Goal: Task Accomplishment & Management: Use online tool/utility

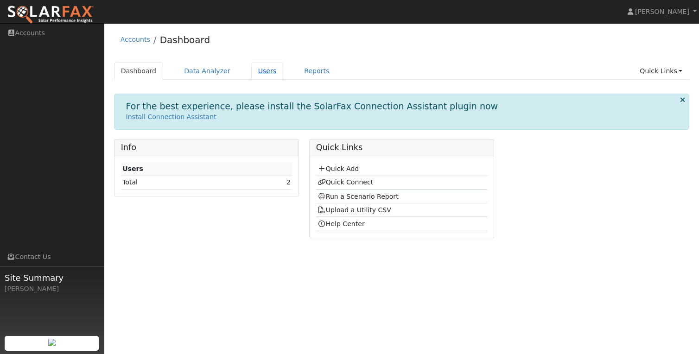
click at [260, 76] on link "Users" at bounding box center [267, 71] width 32 height 17
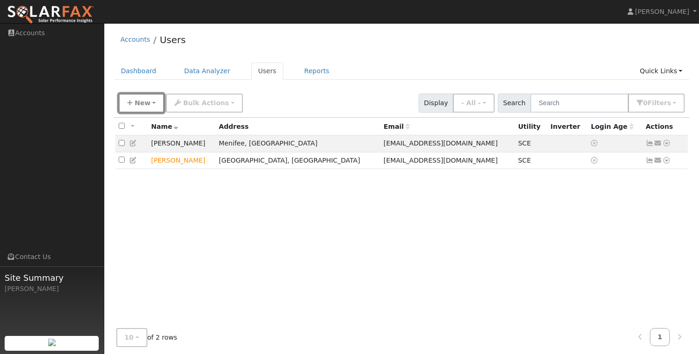
click at [144, 99] on span "New" at bounding box center [143, 102] width 16 height 7
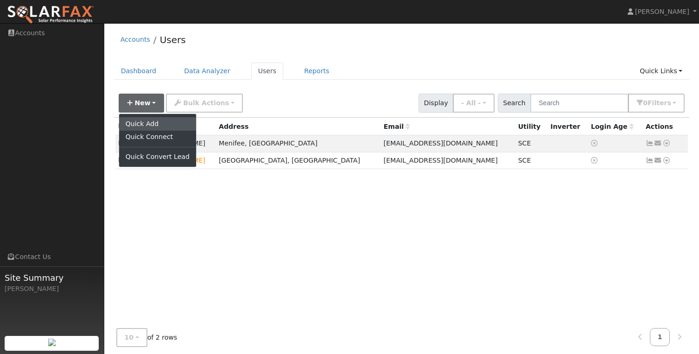
click at [151, 125] on link "Quick Add" at bounding box center [157, 123] width 77 height 13
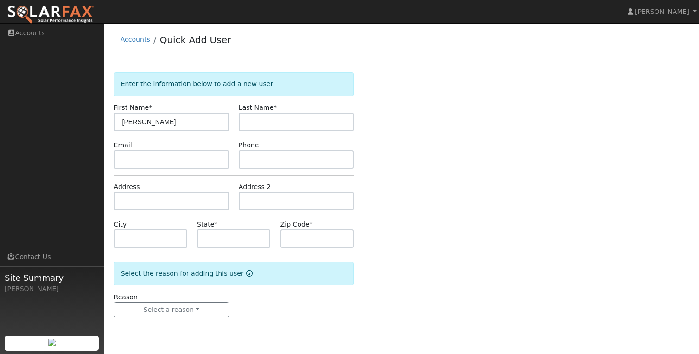
type input "Derek"
type input "Wynn"
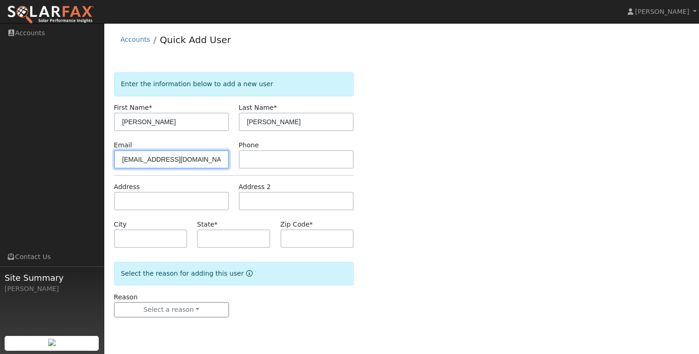
type input "dwynn23@icloud.com"
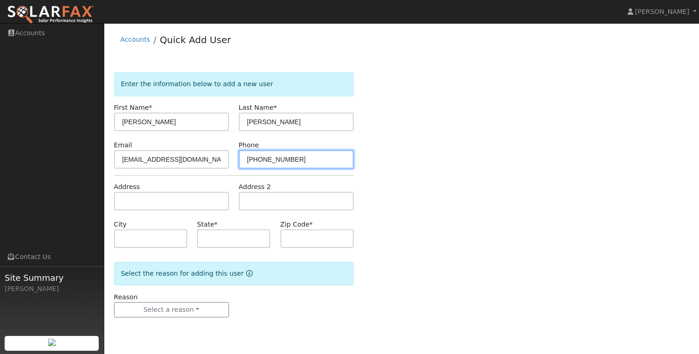
type input "562-480-1158"
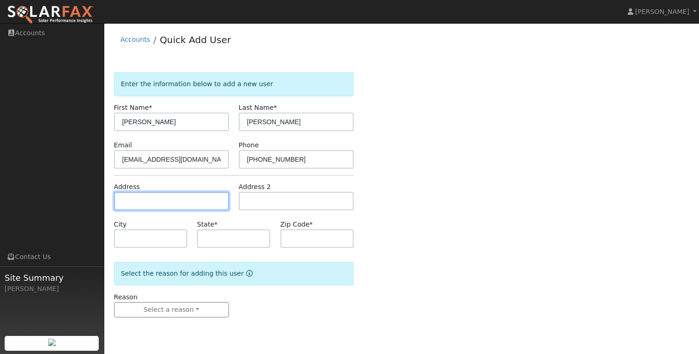
click at [143, 203] on input "text" at bounding box center [171, 201] width 115 height 19
type input "17411 Silver Tip Circle"
type input "Yorba Linda"
type input "CA"
type input "92886"
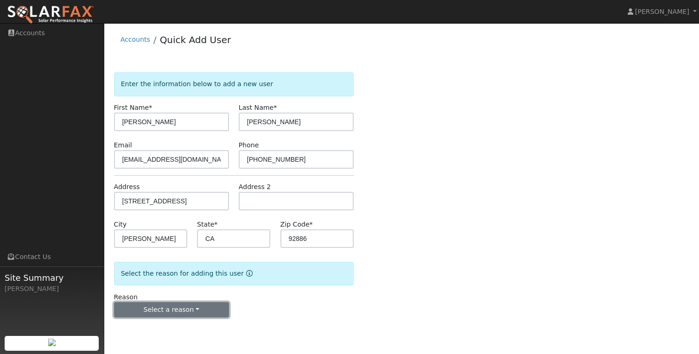
click at [187, 307] on button "Select a reason" at bounding box center [171, 310] width 115 height 16
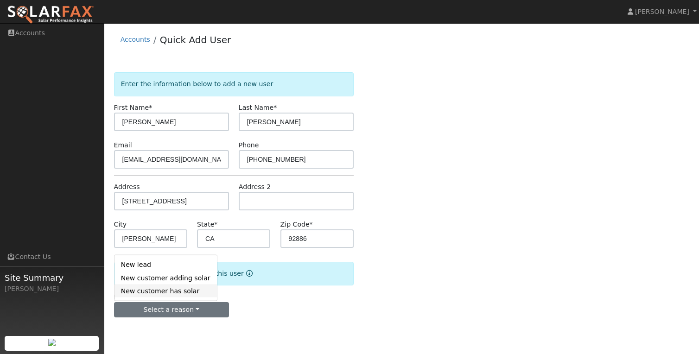
click at [183, 290] on link "New customer has solar" at bounding box center [166, 291] width 103 height 13
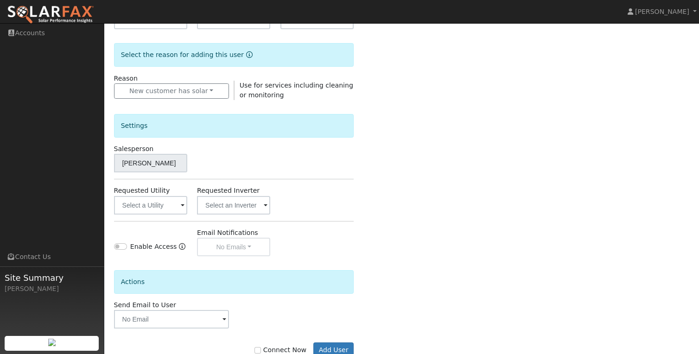
scroll to position [244, 0]
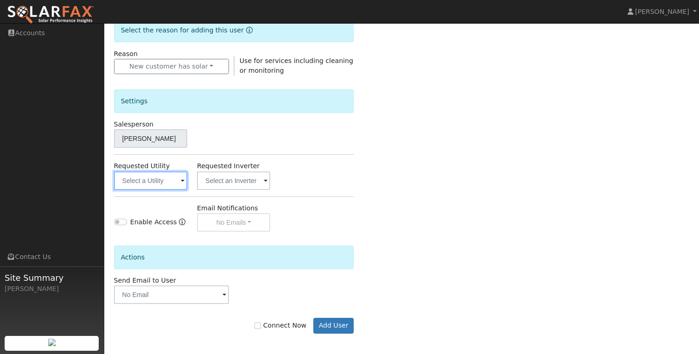
click at [158, 180] on input "text" at bounding box center [150, 181] width 73 height 19
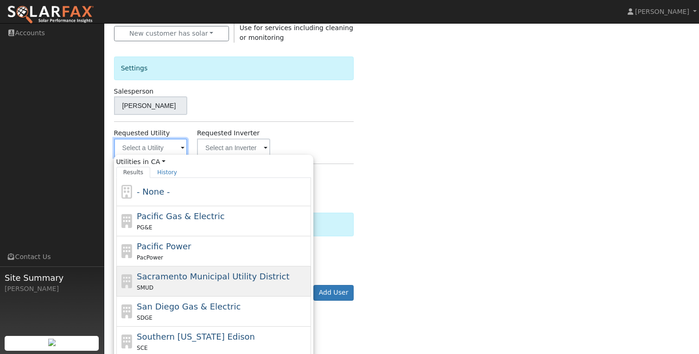
scroll to position [298, 0]
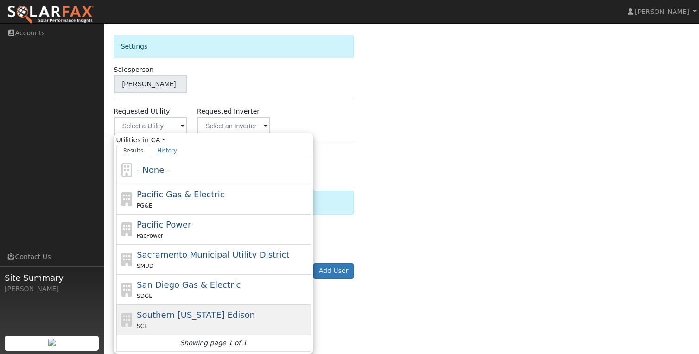
click at [191, 314] on span "Southern [US_STATE] Edison" at bounding box center [196, 315] width 118 height 10
type input "Southern [US_STATE] Edison"
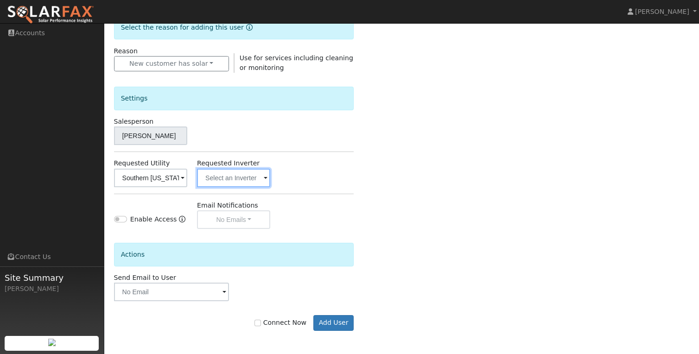
click at [187, 179] on input "text" at bounding box center [150, 178] width 73 height 19
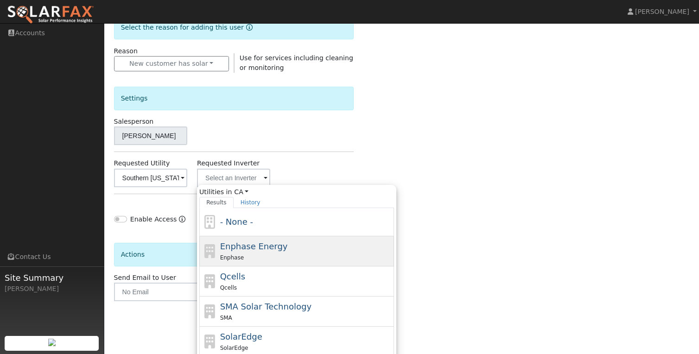
click at [245, 246] on span "Enphase Energy" at bounding box center [254, 247] width 68 height 10
type input "Enphase Energy"
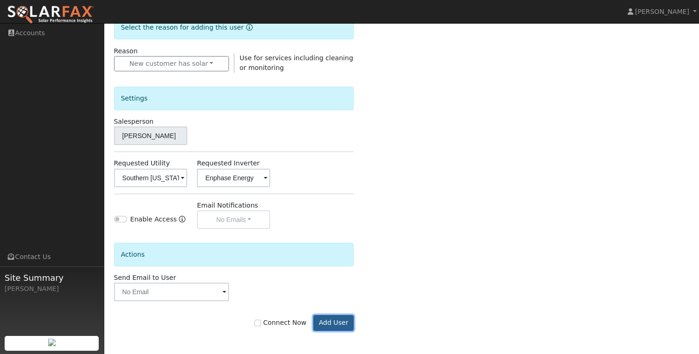
click at [339, 318] on button "Add User" at bounding box center [334, 323] width 40 height 16
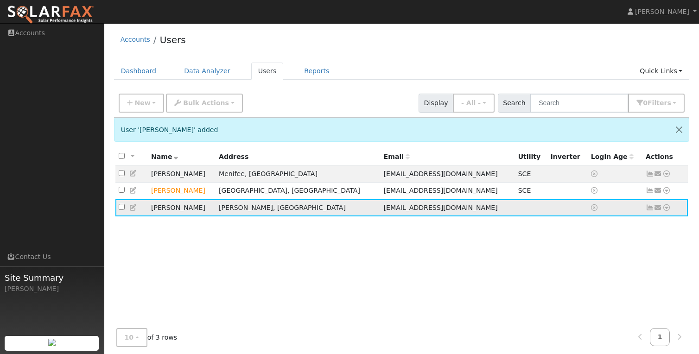
click at [668, 210] on icon at bounding box center [667, 208] width 8 height 6
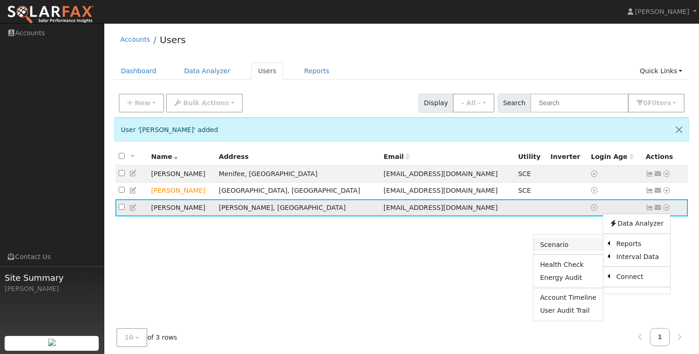
click at [591, 248] on link "Scenario" at bounding box center [568, 244] width 69 height 13
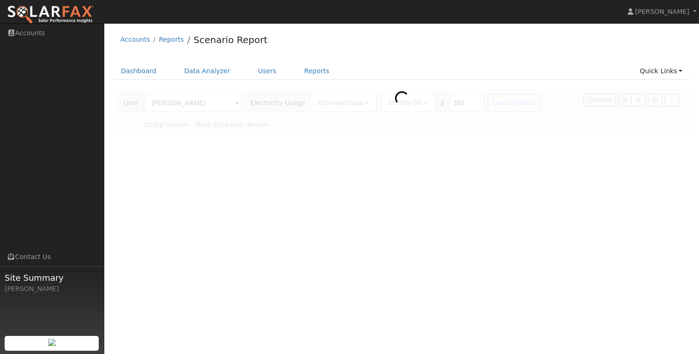
type input "Southern [US_STATE] Edison"
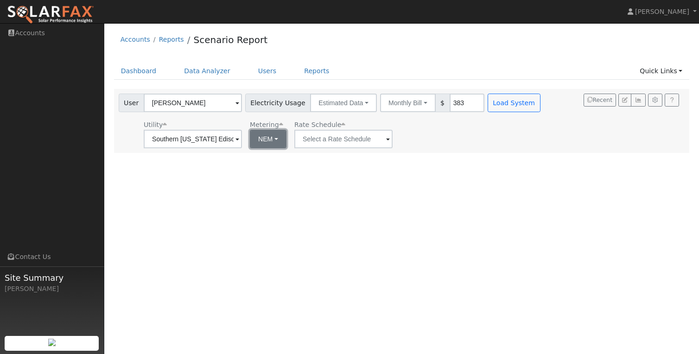
click at [263, 137] on button "NEM" at bounding box center [268, 139] width 37 height 19
click at [266, 170] on link "NBT" at bounding box center [274, 173] width 64 height 13
type input "TOU-D-PRIME"
click at [399, 143] on button "ACC Plus" at bounding box center [424, 139] width 51 height 19
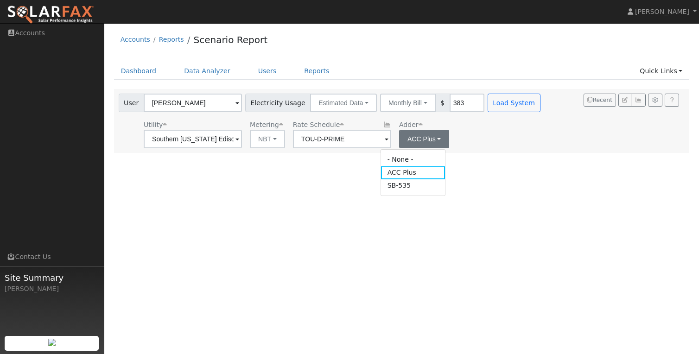
click at [463, 156] on div "User Profile First name Last name Email Email Notifications No Emails No Emails…" at bounding box center [401, 188] width 595 height 331
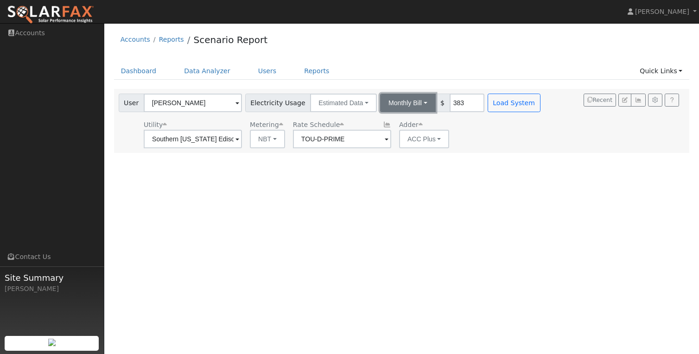
click at [402, 99] on button "Monthly Bill" at bounding box center [408, 103] width 56 height 19
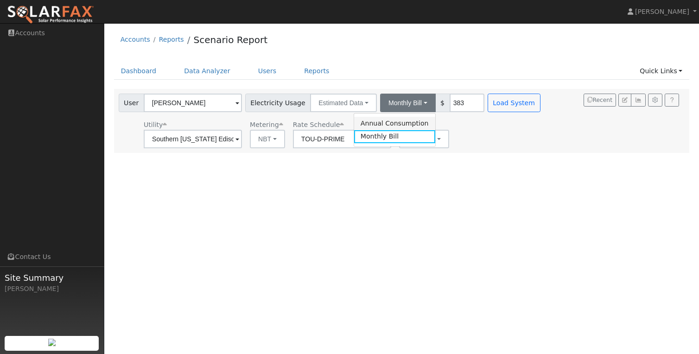
click at [383, 123] on link "Annual Consumption" at bounding box center [394, 123] width 81 height 13
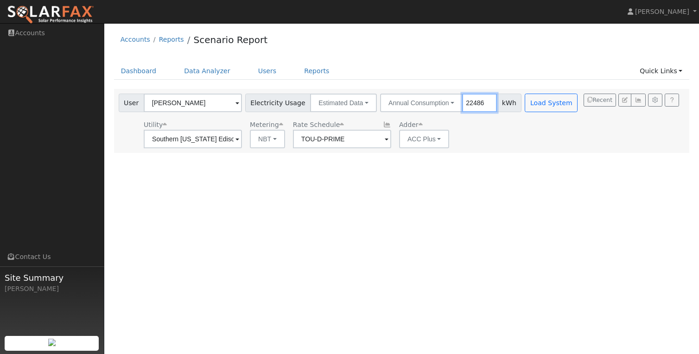
type input "22486"
click at [642, 164] on div "User Profile First name Last name Email Email Notifications No Emails No Emails…" at bounding box center [401, 188] width 595 height 331
click at [532, 103] on button "Load System" at bounding box center [551, 103] width 53 height 19
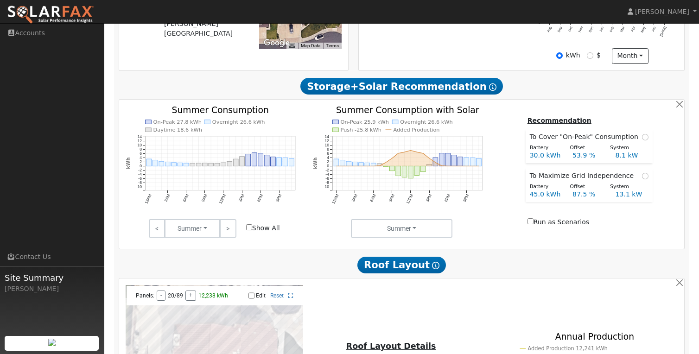
scroll to position [476, 0]
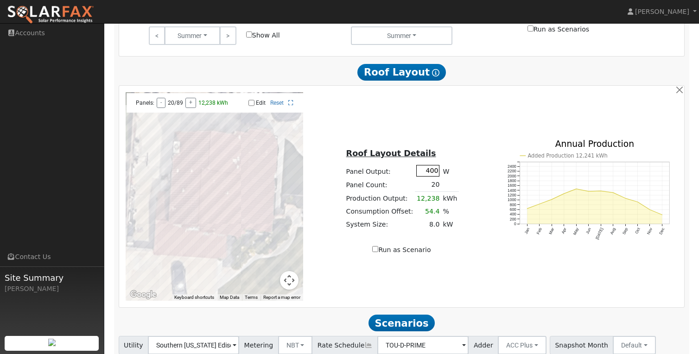
click at [424, 173] on input "400" at bounding box center [428, 171] width 23 height 12
type input "435"
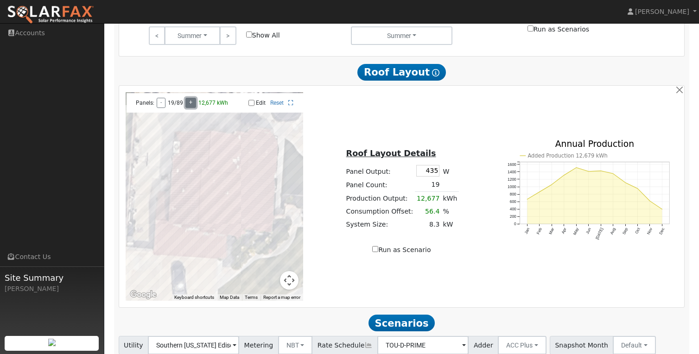
click at [188, 105] on button "+" at bounding box center [191, 103] width 11 height 10
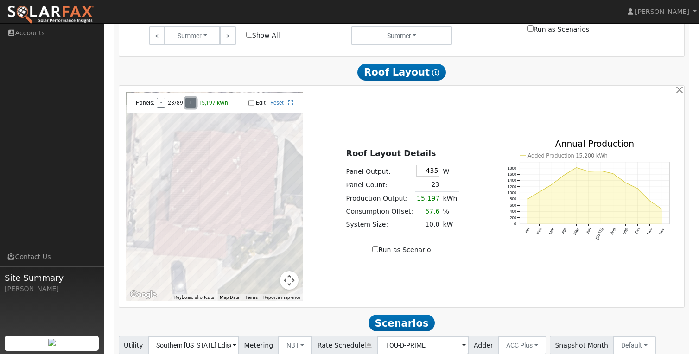
click at [188, 105] on button "+" at bounding box center [191, 103] width 11 height 10
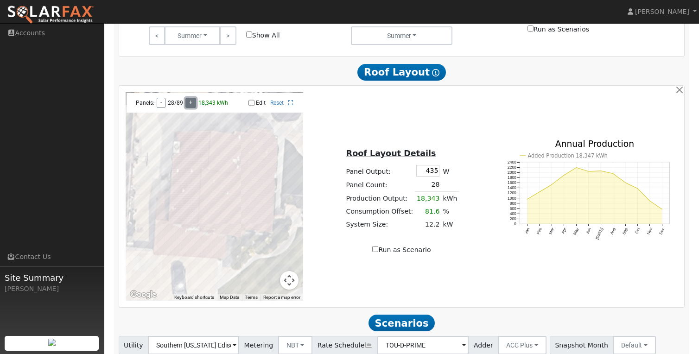
click at [188, 105] on button "+" at bounding box center [191, 103] width 11 height 10
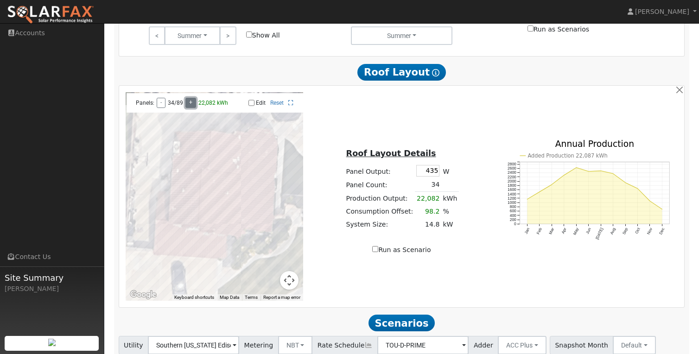
click at [188, 105] on button "+" at bounding box center [191, 103] width 11 height 10
click at [189, 105] on button "+" at bounding box center [191, 103] width 11 height 10
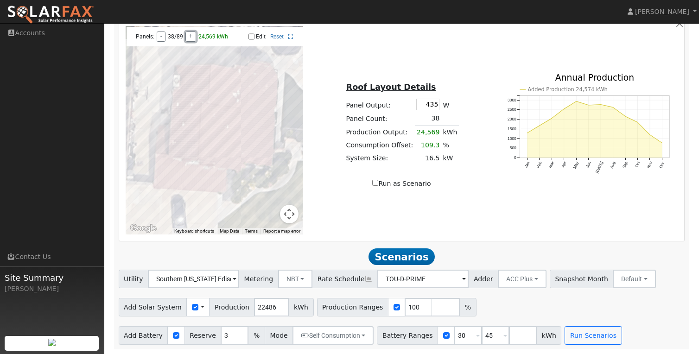
scroll to position [546, 0]
click at [432, 305] on input "number" at bounding box center [446, 307] width 28 height 19
type input "130"
click at [460, 335] on input "30" at bounding box center [469, 336] width 28 height 19
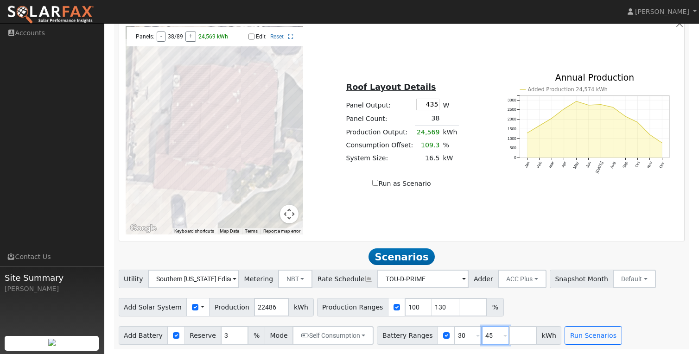
click at [483, 333] on input "45" at bounding box center [496, 336] width 28 height 19
click at [482, 333] on input "45" at bounding box center [496, 336] width 28 height 19
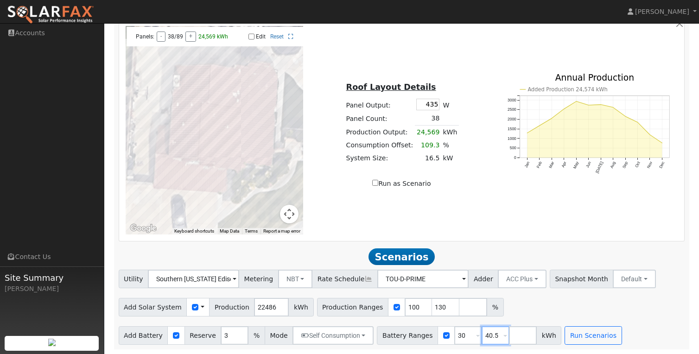
type input "40.5"
click at [372, 184] on div "Run as Scenario" at bounding box center [402, 184] width 178 height 10
click at [377, 182] on input "Run as Scenario" at bounding box center [375, 183] width 6 height 6
checkbox input "true"
type input "24569"
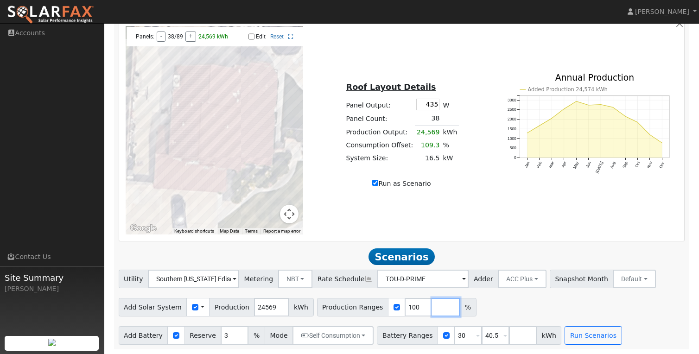
click at [432, 300] on input "number" at bounding box center [446, 307] width 28 height 19
type input "130"
click at [574, 333] on button "Run Scenarios" at bounding box center [593, 336] width 57 height 19
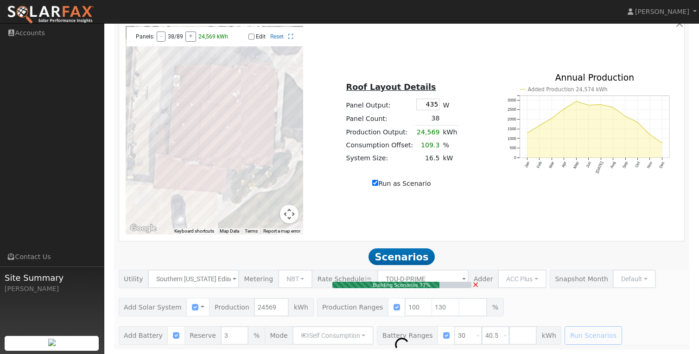
type input "16.5"
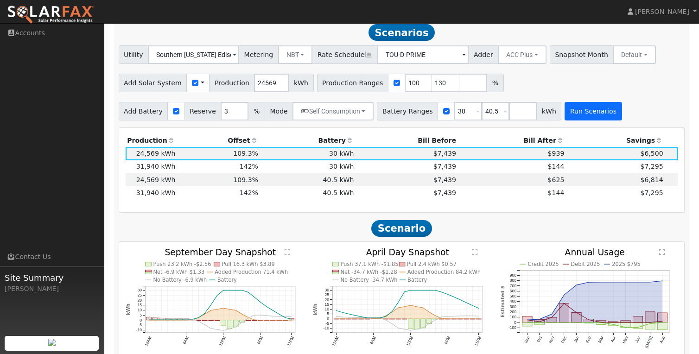
scroll to position [767, 0]
click at [457, 116] on input "30" at bounding box center [469, 111] width 28 height 19
type input "40.5"
click at [483, 138] on div "Production Offset Battery Reserve Mode ACC Push Incentive Bill Before Bill Afte…" at bounding box center [402, 170] width 566 height 85
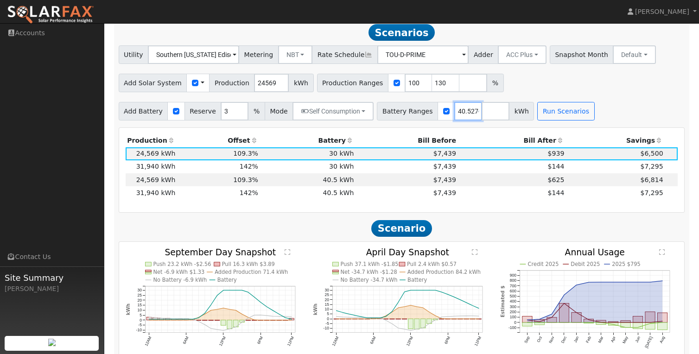
click at [468, 121] on input "40.527" at bounding box center [469, 111] width 28 height 19
type input "27"
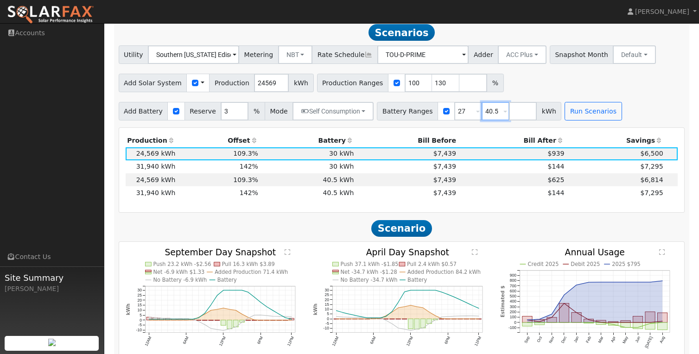
type input "40.5"
click at [473, 138] on th "Bill After" at bounding box center [512, 141] width 108 height 13
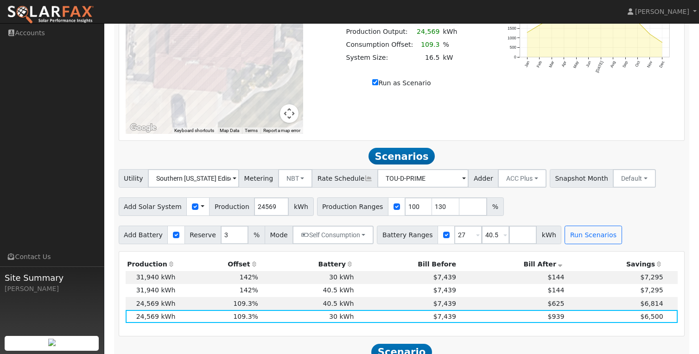
scroll to position [653, 0]
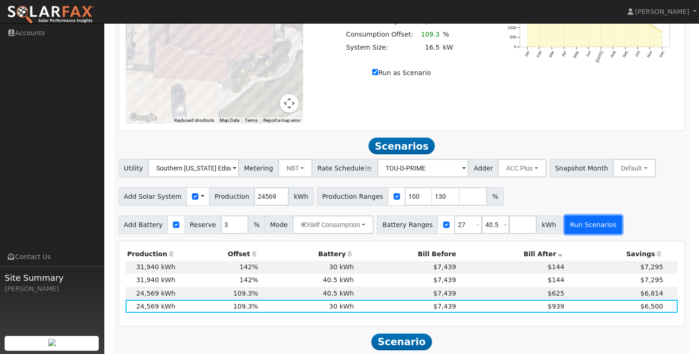
click at [581, 224] on button "Run Scenarios" at bounding box center [593, 225] width 57 height 19
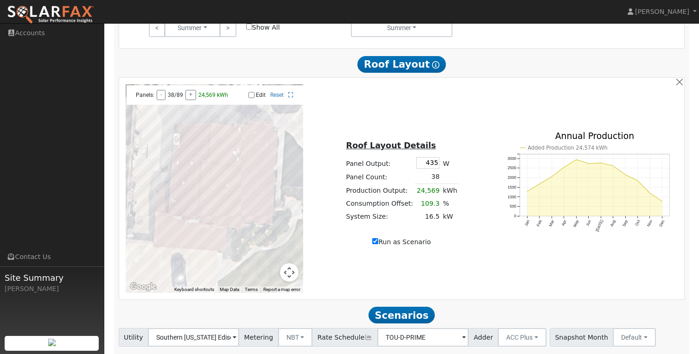
scroll to position [482, 0]
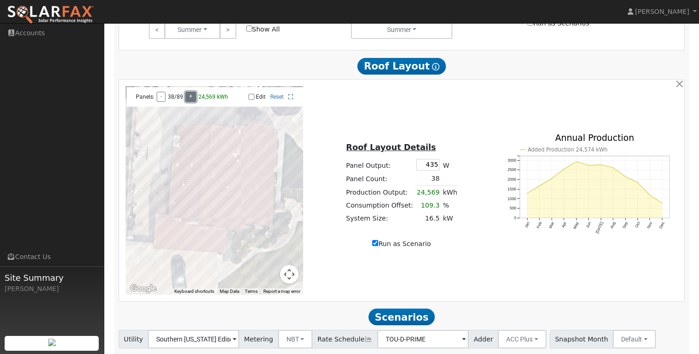
type input "25188"
click at [187, 100] on button "+" at bounding box center [191, 97] width 11 height 10
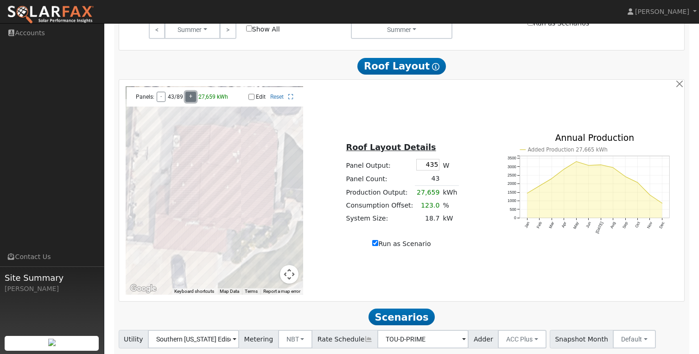
click at [187, 100] on button "+" at bounding box center [191, 97] width 11 height 10
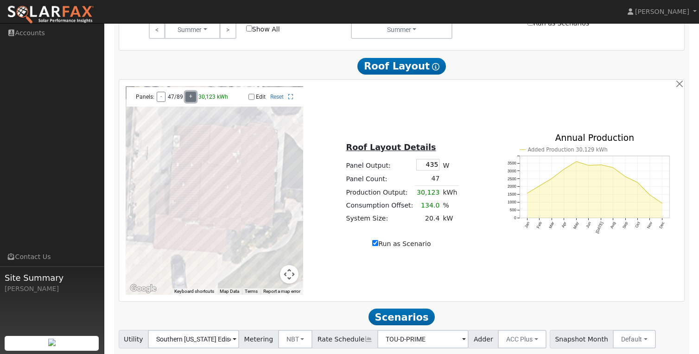
click at [187, 100] on button "+" at bounding box center [191, 97] width 11 height 10
click at [186, 100] on button "+" at bounding box center [191, 97] width 11 height 10
click at [159, 100] on button "-" at bounding box center [161, 97] width 9 height 10
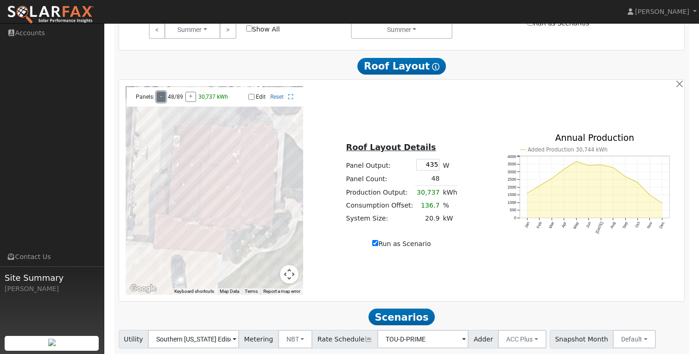
click at [159, 100] on button "-" at bounding box center [161, 97] width 9 height 10
type input "28893"
click at [159, 100] on button "-" at bounding box center [161, 97] width 9 height 10
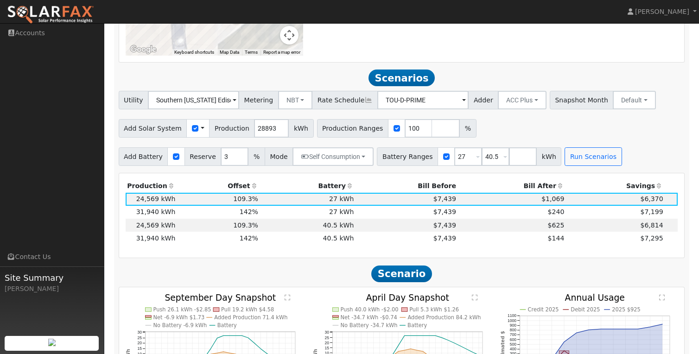
scroll to position [763, 0]
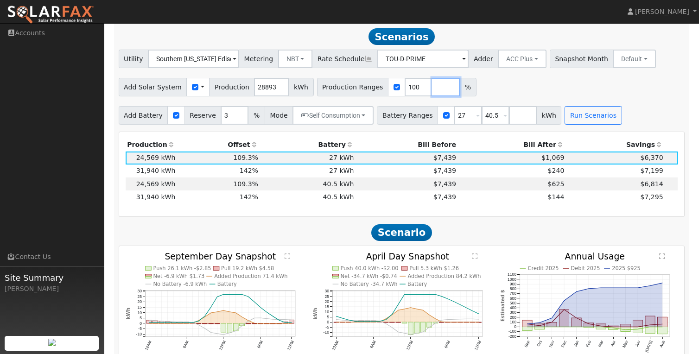
click at [432, 93] on input "number" at bounding box center [446, 87] width 28 height 19
type input "120"
click at [582, 125] on button "Run Scenarios" at bounding box center [593, 115] width 57 height 19
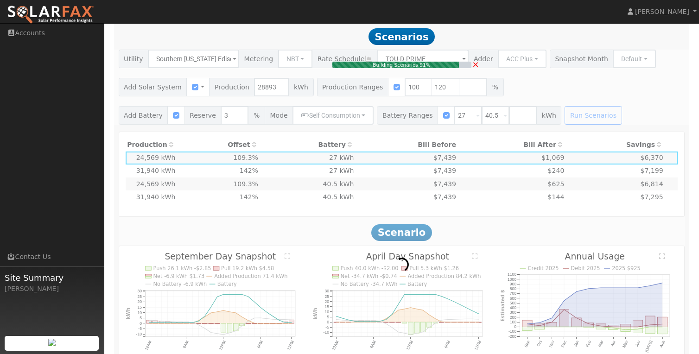
type input "19.6"
type input "$68,600"
type input "$20,580"
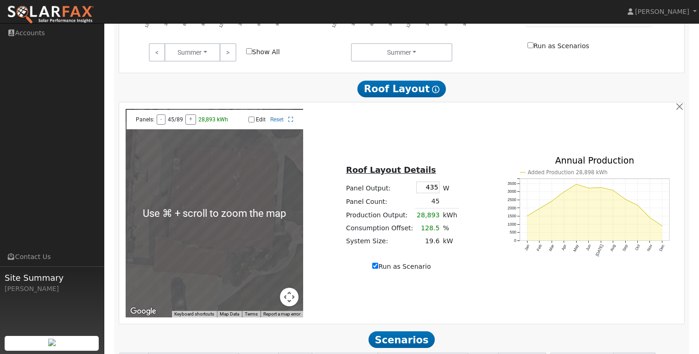
scroll to position [460, 0]
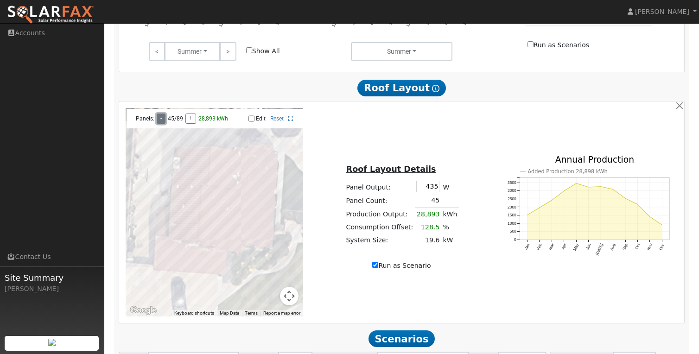
type input "28276"
click at [159, 124] on button "-" at bounding box center [161, 119] width 9 height 10
click at [161, 121] on button "-" at bounding box center [161, 119] width 9 height 10
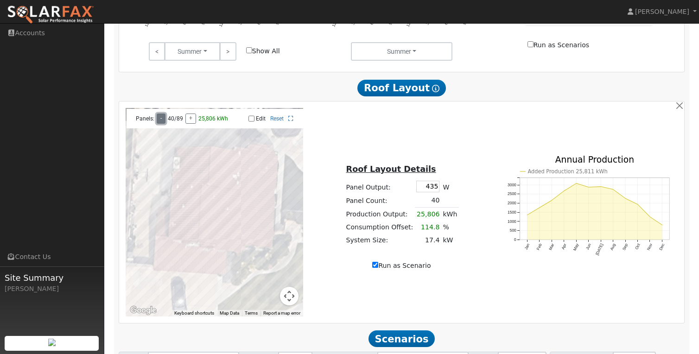
click at [161, 121] on button "-" at bounding box center [161, 119] width 9 height 10
type input "25806"
click at [189, 122] on button "+" at bounding box center [191, 119] width 11 height 10
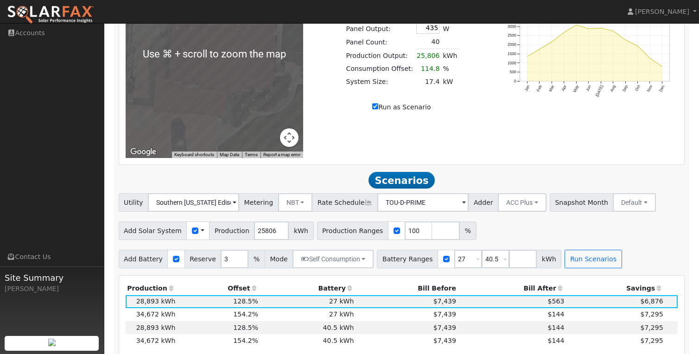
scroll to position [715, 0]
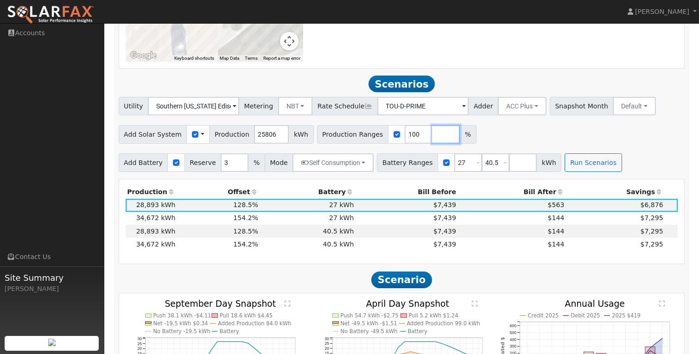
click at [434, 135] on input "number" at bounding box center [446, 134] width 28 height 19
type input "120"
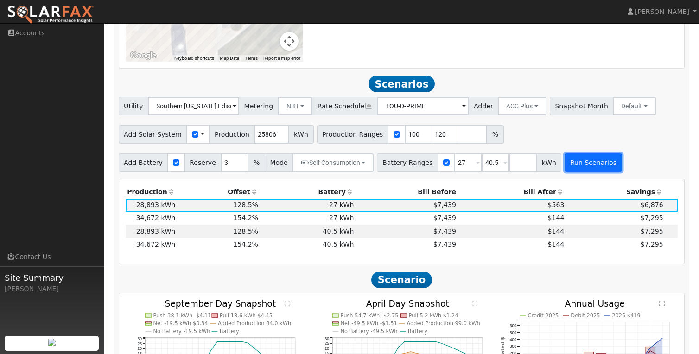
click at [596, 170] on button "Run Scenarios" at bounding box center [593, 163] width 57 height 19
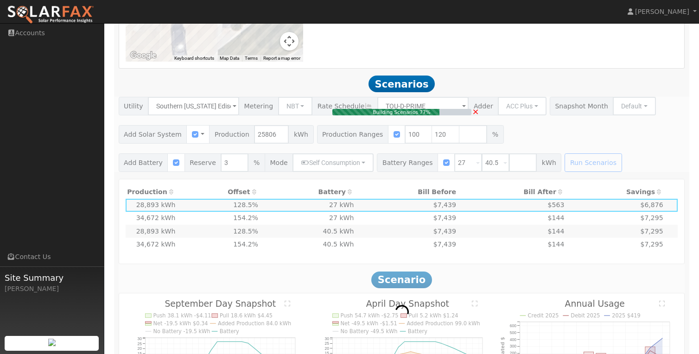
type input "17.4"
type input "$60,900"
type input "$18,270"
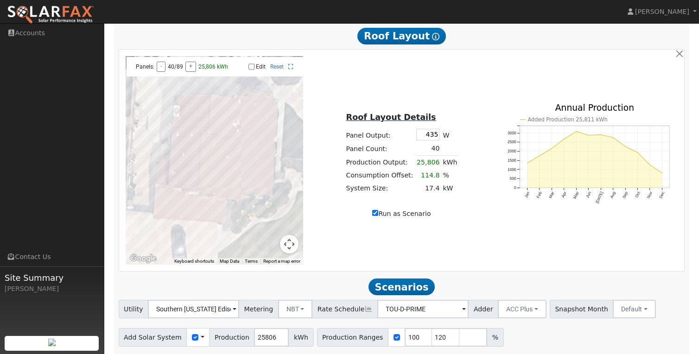
scroll to position [502, 0]
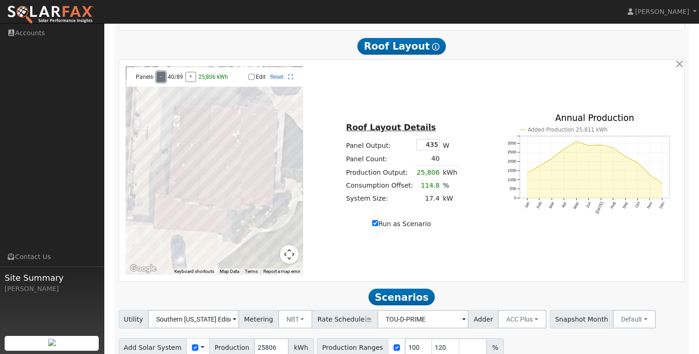
type input "25188"
click at [159, 81] on button "-" at bounding box center [161, 77] width 9 height 10
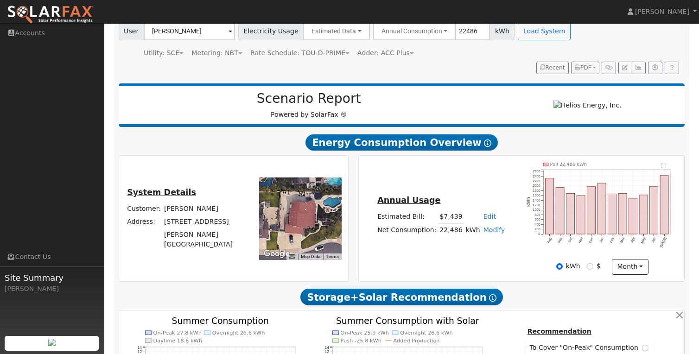
scroll to position [0, 0]
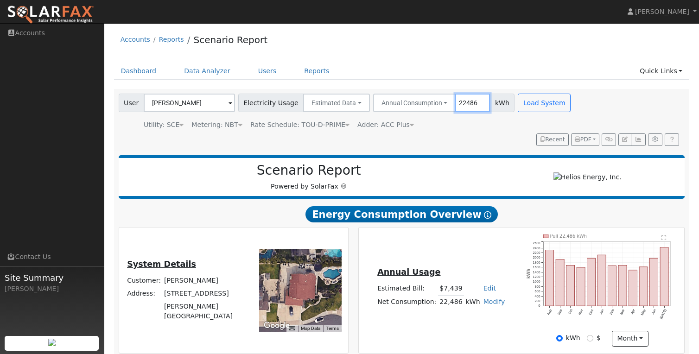
click at [458, 107] on input "22486" at bounding box center [472, 103] width 35 height 19
type input "21500"
click at [538, 102] on button "Load System" at bounding box center [544, 103] width 53 height 19
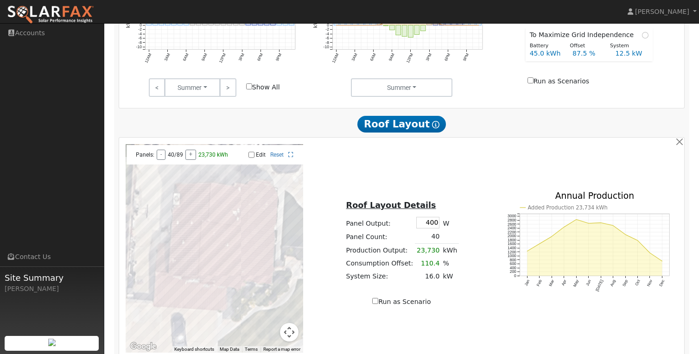
scroll to position [437, 0]
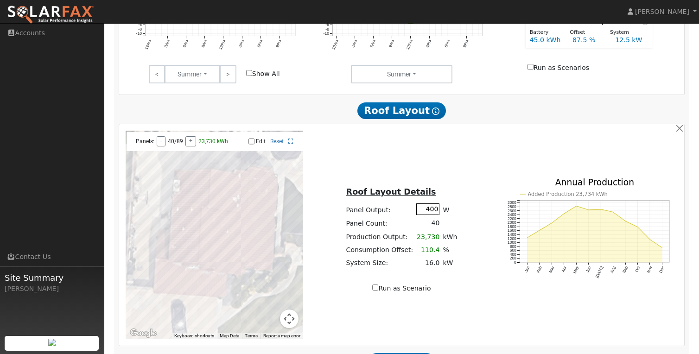
click at [430, 210] on input "400" at bounding box center [428, 210] width 23 height 12
type input "435"
click at [192, 147] on button "+" at bounding box center [191, 141] width 11 height 10
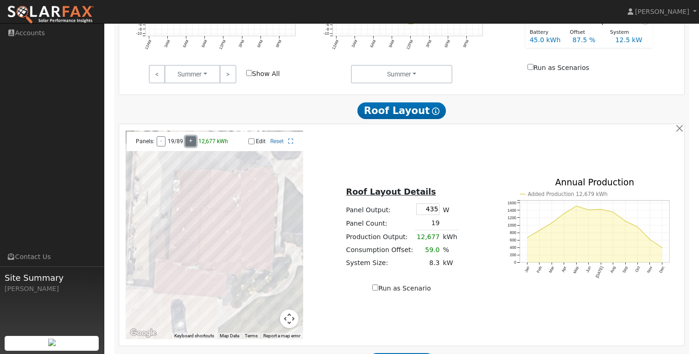
click at [192, 147] on button "+" at bounding box center [191, 141] width 11 height 10
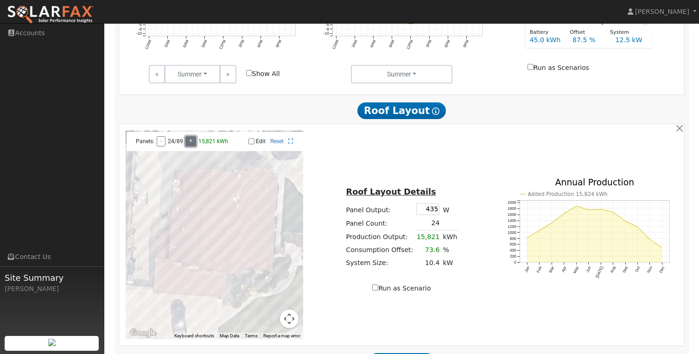
click at [192, 147] on button "+" at bounding box center [191, 141] width 11 height 10
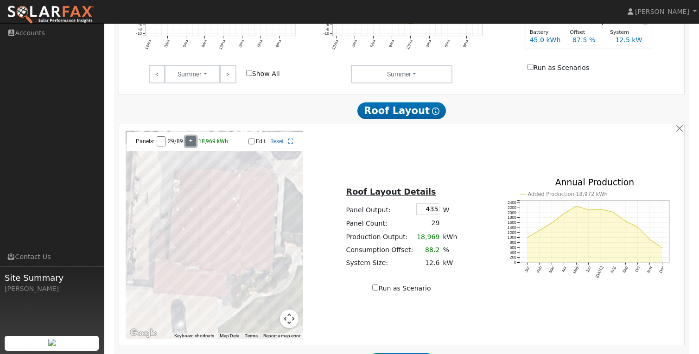
click at [191, 147] on button "+" at bounding box center [191, 141] width 11 height 10
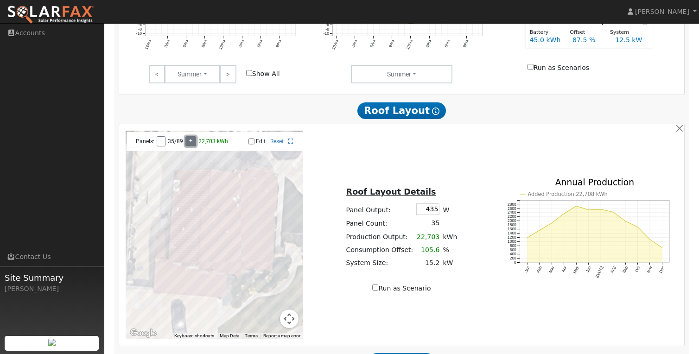
click at [191, 147] on button "+" at bounding box center [191, 141] width 11 height 10
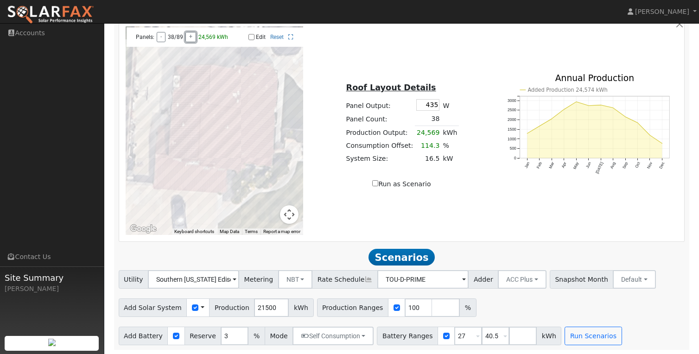
scroll to position [546, 0]
click at [432, 308] on input "number" at bounding box center [446, 307] width 28 height 19
type input "120"
click at [375, 183] on input "Run as Scenario" at bounding box center [375, 183] width 6 height 6
checkbox input "true"
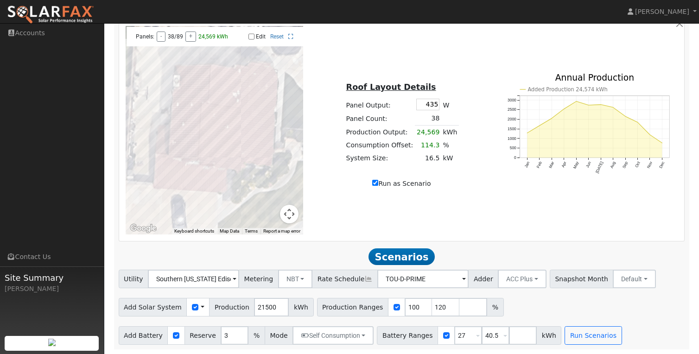
type input "24569"
click at [432, 308] on input "number" at bounding box center [446, 307] width 28 height 19
type input "120"
click at [572, 335] on button "Run Scenarios" at bounding box center [593, 336] width 57 height 19
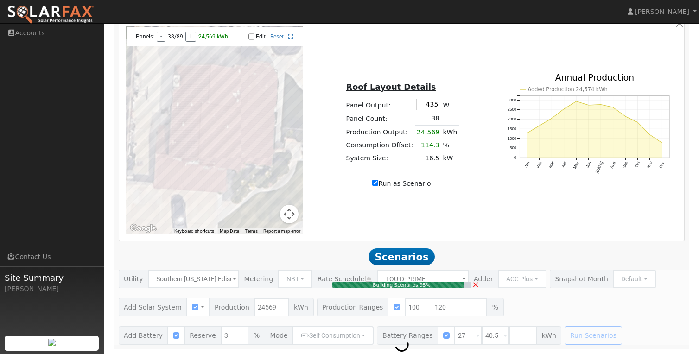
type input "16.5"
type input "$57,750"
type input "$17,325"
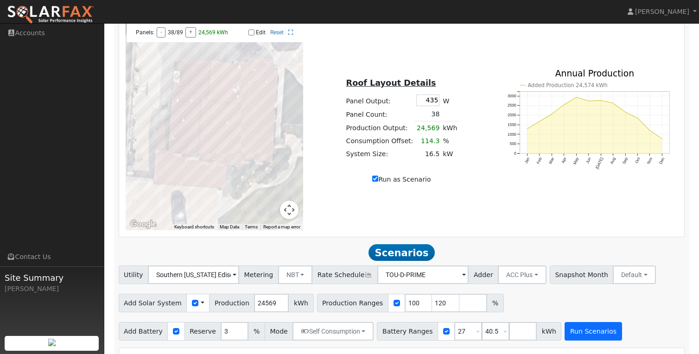
scroll to position [541, 0]
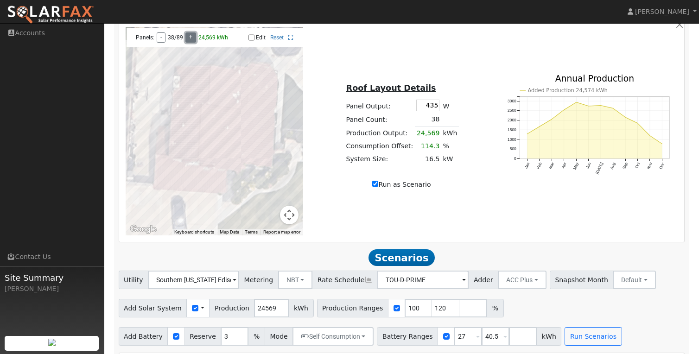
type input "25188"
click at [191, 40] on button "+" at bounding box center [191, 37] width 11 height 10
type input "25806"
click at [191, 40] on button "+" at bounding box center [191, 37] width 11 height 10
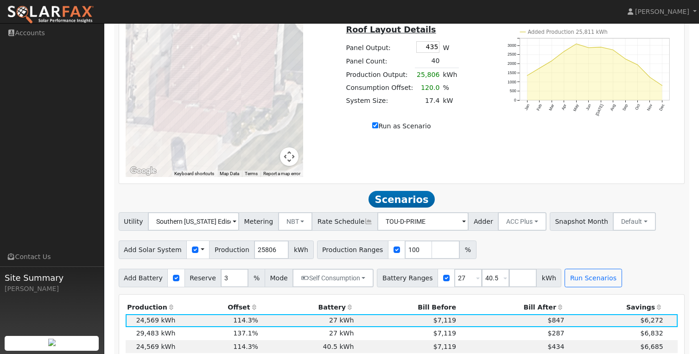
scroll to position [604, 0]
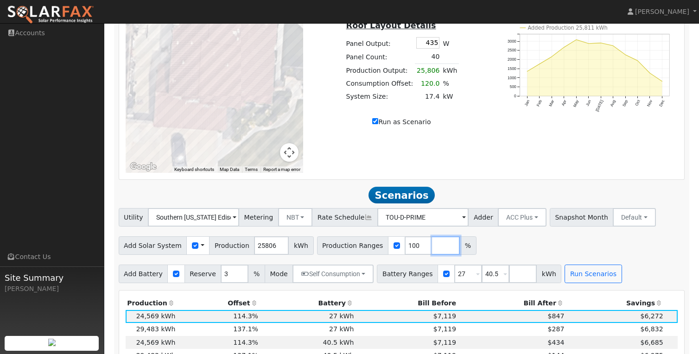
click at [435, 249] on input "number" at bounding box center [446, 246] width 28 height 19
type input "120"
click at [600, 282] on button "Run Scenarios" at bounding box center [593, 274] width 57 height 19
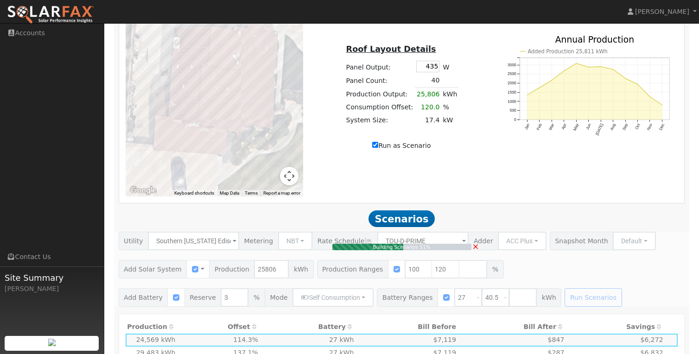
scroll to position [579, 0]
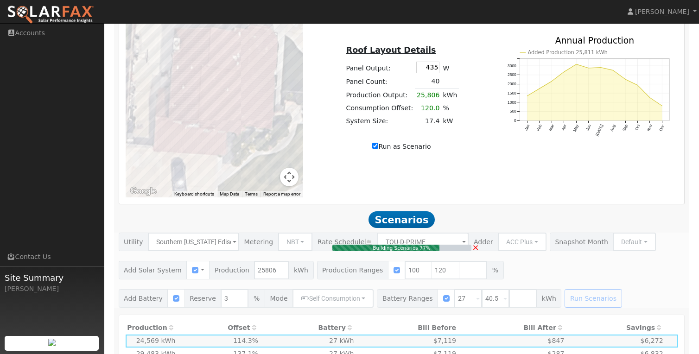
type input "17.4"
type input "$60,900"
type input "$18,270"
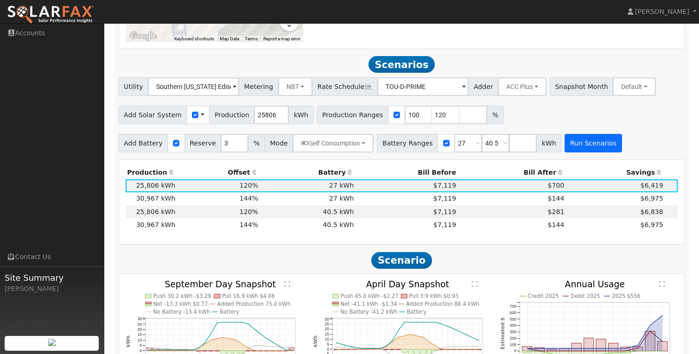
scroll to position [767, 0]
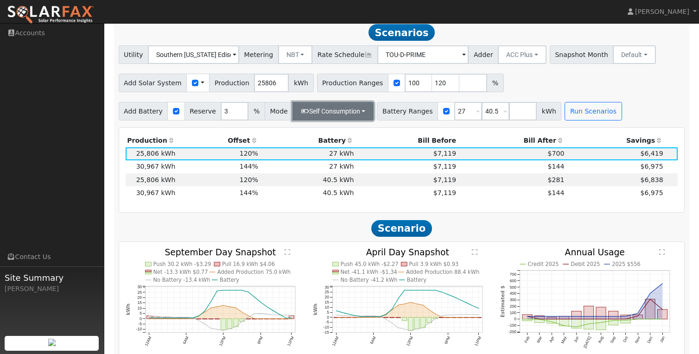
click at [358, 112] on button "Self Consumption" at bounding box center [333, 111] width 81 height 19
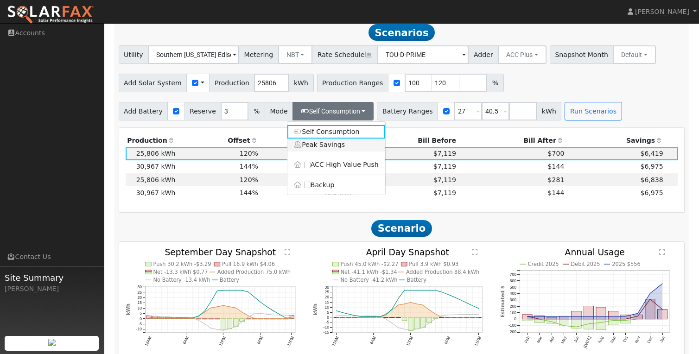
click at [307, 148] on link "Peak Savings" at bounding box center [337, 145] width 98 height 13
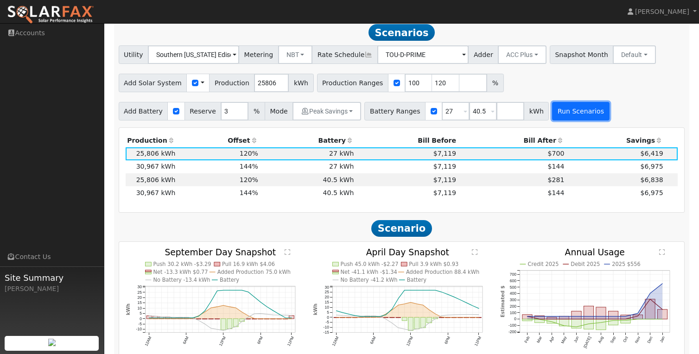
click at [565, 115] on button "Run Scenarios" at bounding box center [580, 111] width 57 height 19
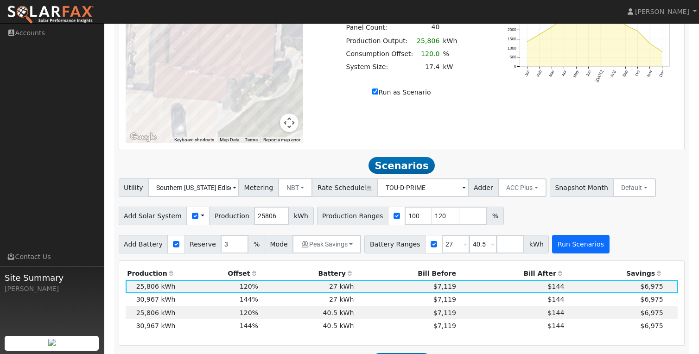
scroll to position [544, 0]
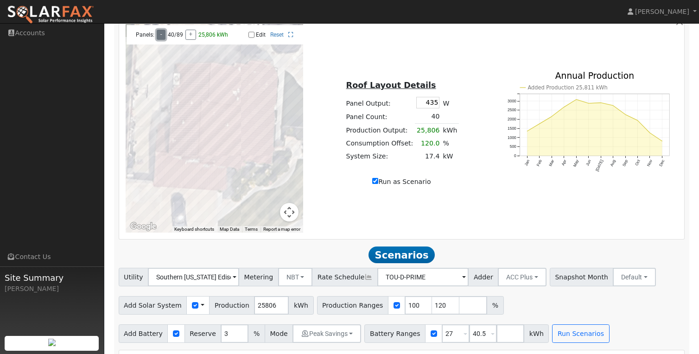
type input "25188"
click at [161, 38] on button "-" at bounding box center [161, 35] width 9 height 10
type input "24569"
click at [161, 38] on button "-" at bounding box center [161, 35] width 9 height 10
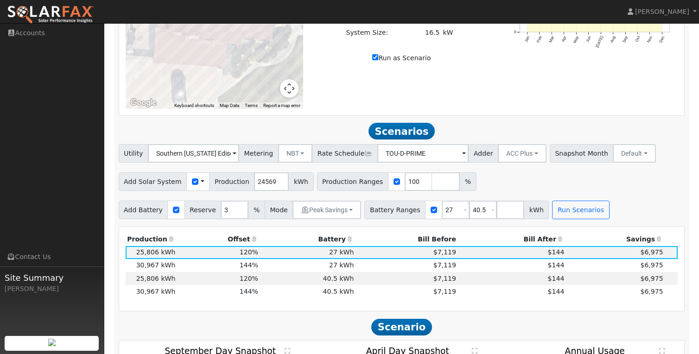
scroll to position [683, 0]
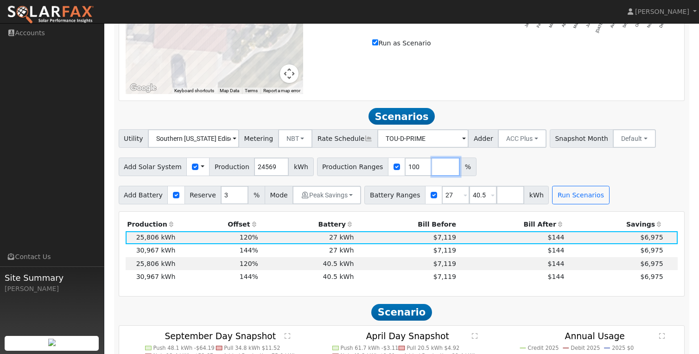
click at [437, 170] on input "number" at bounding box center [446, 167] width 28 height 19
type input "120"
click at [612, 190] on div "Add Battery Reserve 3 % Mode Peak Savings Self Consumption Peak Savings ACC Hig…" at bounding box center [402, 194] width 570 height 22
click at [563, 191] on button "Run Scenarios" at bounding box center [580, 195] width 57 height 19
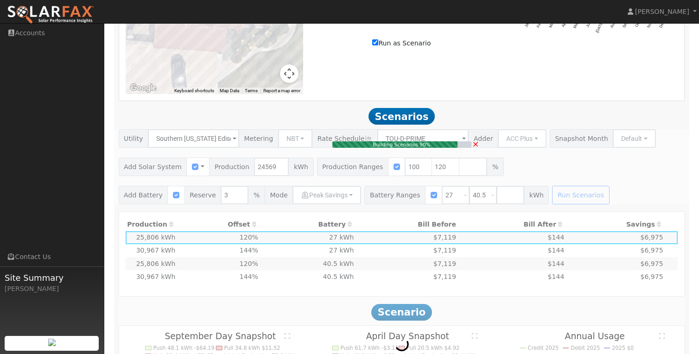
type input "16.5"
type input "$57,750"
type input "$17,325"
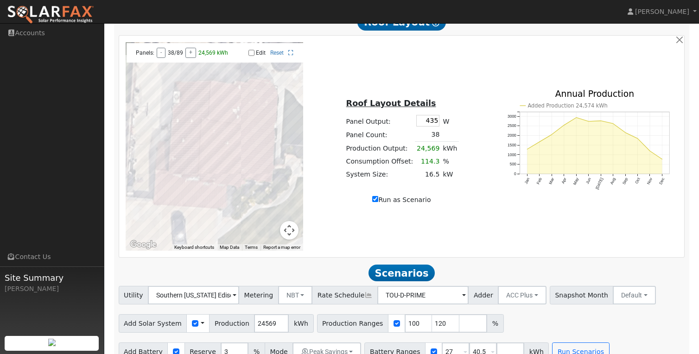
scroll to position [514, 0]
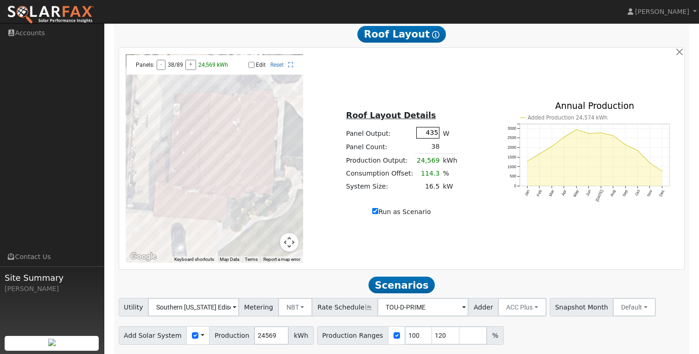
click at [425, 135] on input "435" at bounding box center [428, 133] width 23 height 12
type input "440"
type input "11554"
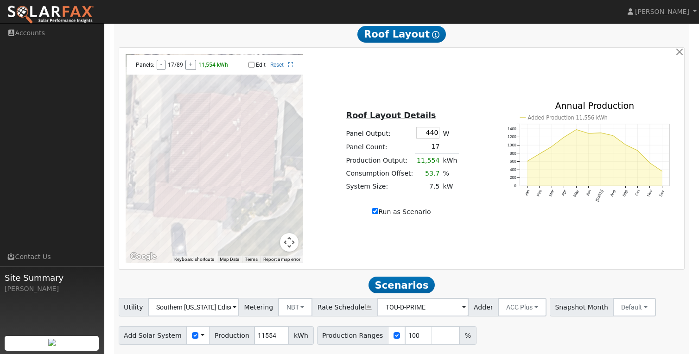
click at [433, 150] on td "17" at bounding box center [428, 147] width 26 height 13
click at [191, 70] on button "+" at bounding box center [191, 65] width 11 height 10
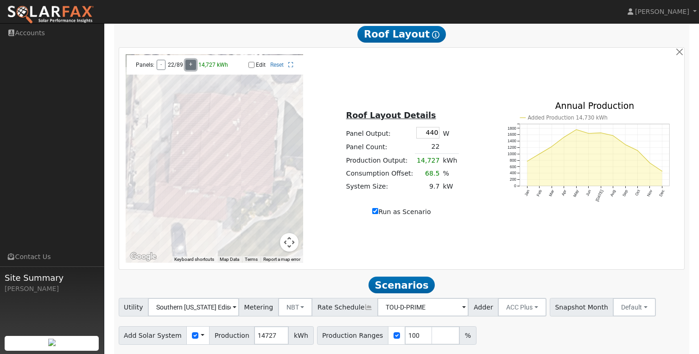
click at [191, 70] on button "+" at bounding box center [191, 65] width 11 height 10
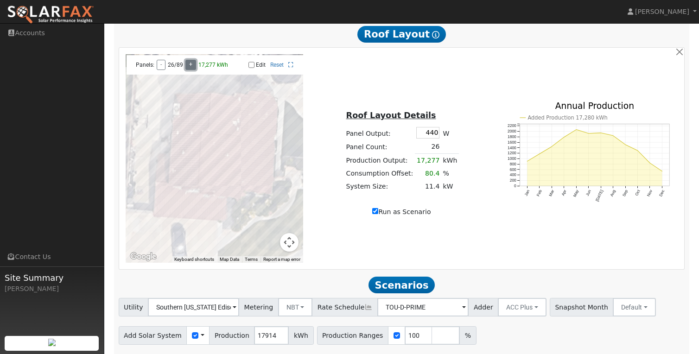
click at [191, 70] on button "+" at bounding box center [191, 65] width 11 height 10
type input "18554"
click at [191, 70] on button "+" at bounding box center [191, 65] width 11 height 10
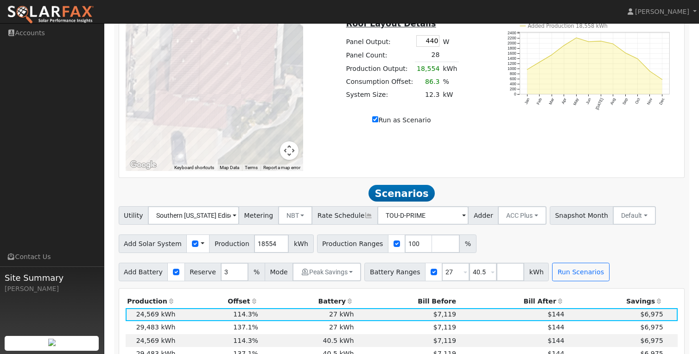
scroll to position [605, 0]
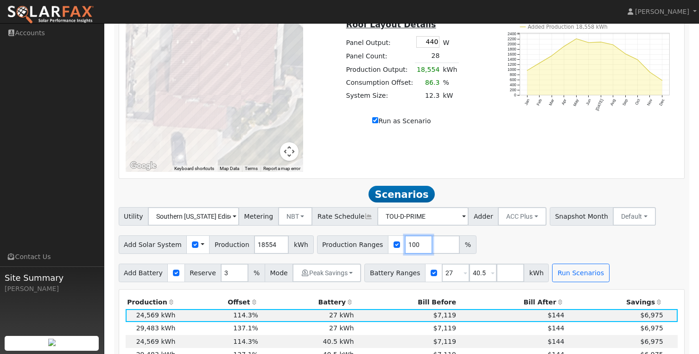
click at [419, 248] on input "100" at bounding box center [419, 245] width 28 height 19
click at [432, 249] on input "number" at bounding box center [446, 245] width 28 height 19
type input "120"
click at [573, 282] on button "Run Scenarios" at bounding box center [580, 273] width 57 height 19
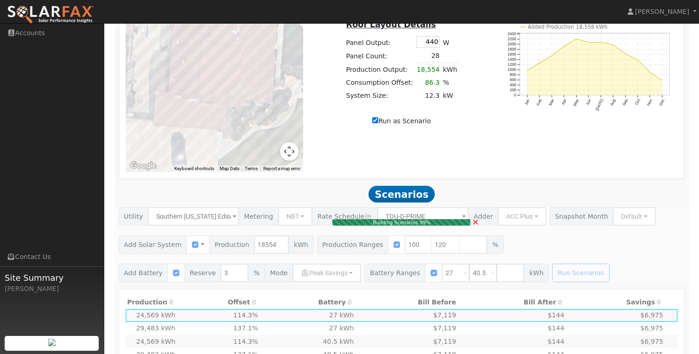
type input "12.3"
type input "$43,050"
type input "$12,915"
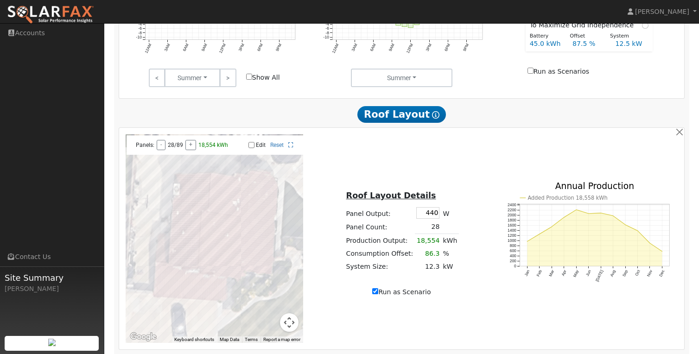
scroll to position [438, 0]
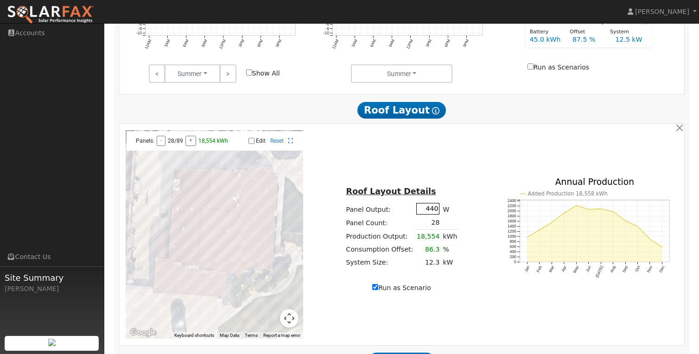
click at [426, 210] on input "440" at bounding box center [428, 209] width 23 height 12
type input "435"
type input "11423"
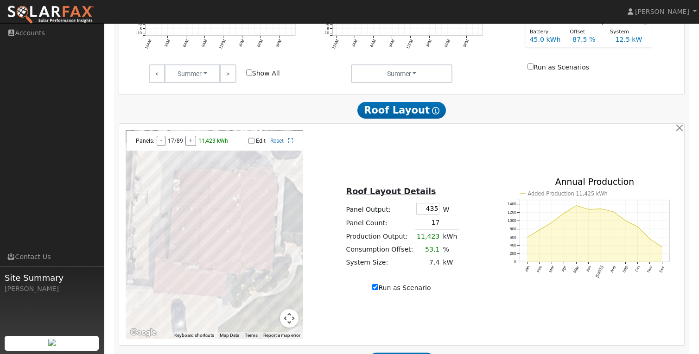
scroll to position [458, 0]
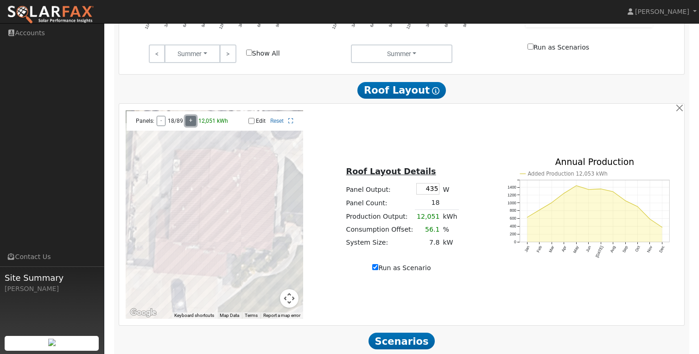
click at [189, 123] on button "+" at bounding box center [191, 121] width 11 height 10
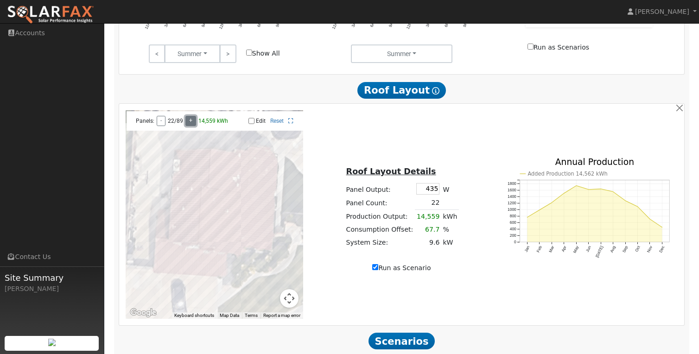
click at [189, 123] on button "+" at bounding box center [191, 121] width 11 height 10
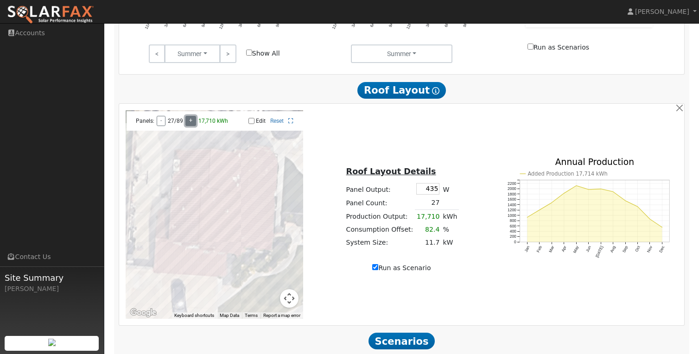
click at [189, 123] on button "+" at bounding box center [191, 121] width 11 height 10
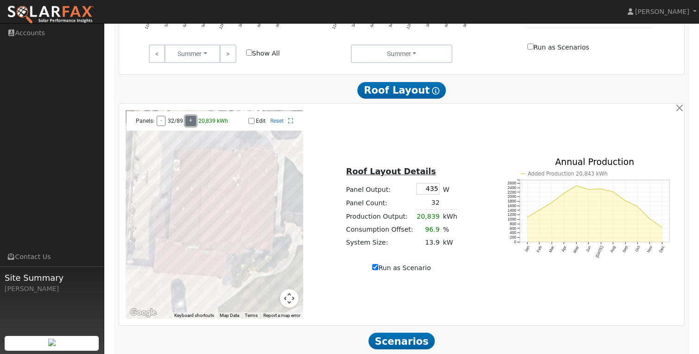
click at [189, 123] on button "+" at bounding box center [191, 121] width 11 height 10
type input "22082"
click at [189, 123] on button "+" at bounding box center [191, 121] width 11 height 10
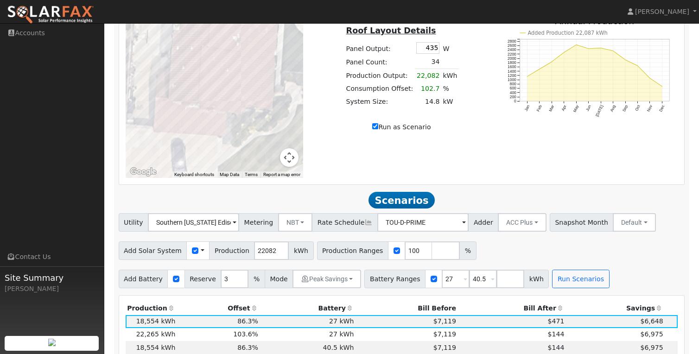
scroll to position [604, 0]
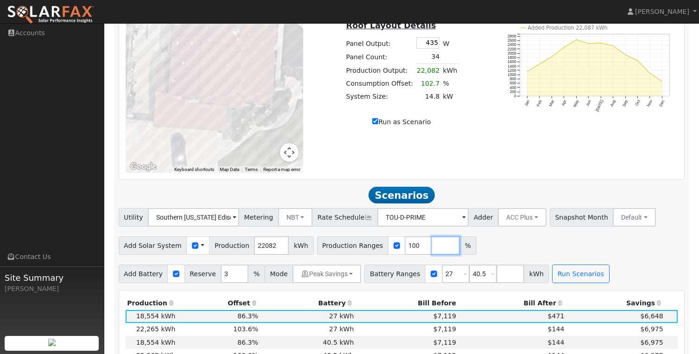
click at [432, 250] on input "number" at bounding box center [446, 246] width 28 height 19
type input "120"
click at [565, 283] on button "Run Scenarios" at bounding box center [580, 274] width 57 height 19
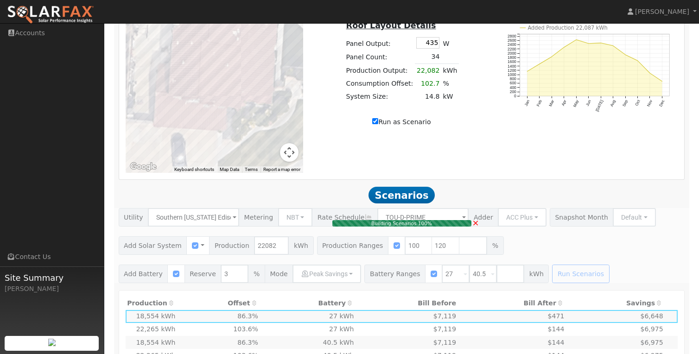
type input "14.8"
type input "$51,800"
type input "$15,540"
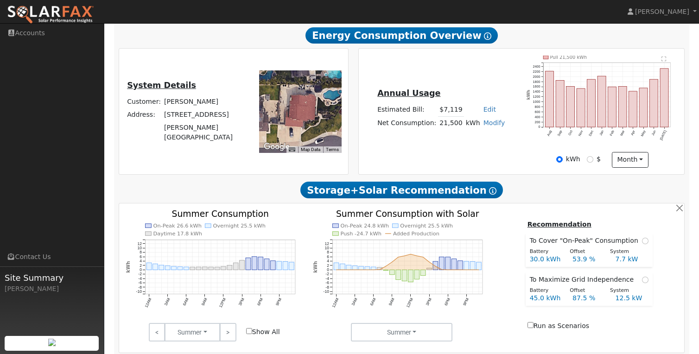
scroll to position [0, 0]
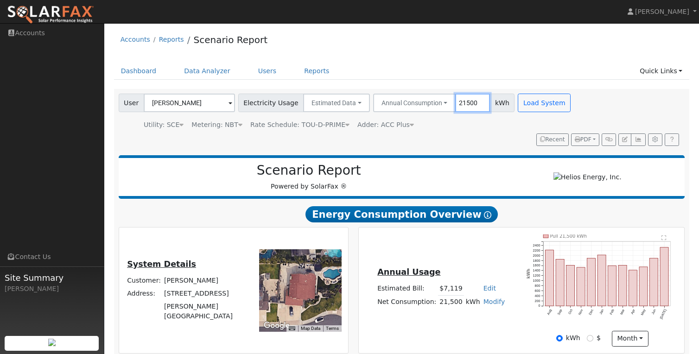
click at [455, 109] on input "21500" at bounding box center [472, 103] width 35 height 19
type input "22000"
click at [533, 100] on button "Load System" at bounding box center [544, 103] width 53 height 19
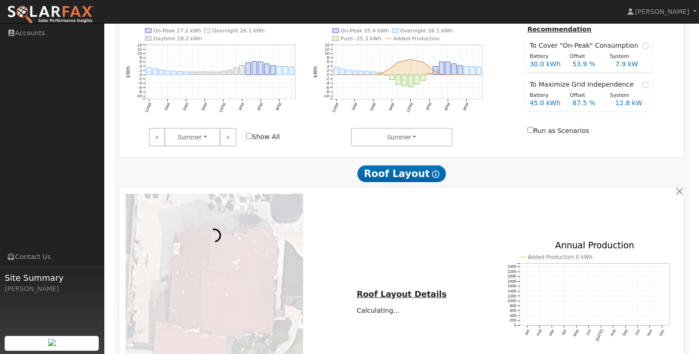
scroll to position [432, 0]
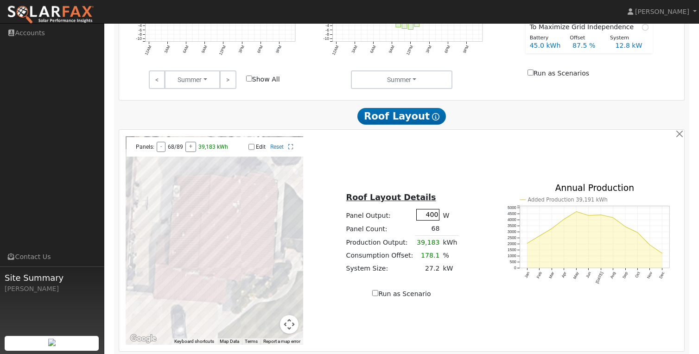
click at [427, 217] on input "400" at bounding box center [428, 215] width 23 height 12
type input "435"
click at [188, 147] on button "+" at bounding box center [191, 147] width 11 height 10
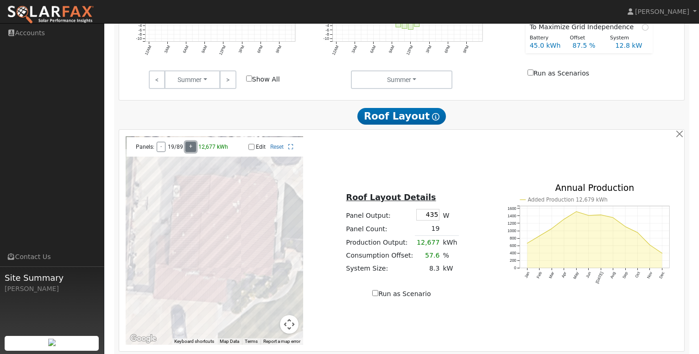
click at [188, 147] on button "+" at bounding box center [191, 147] width 11 height 10
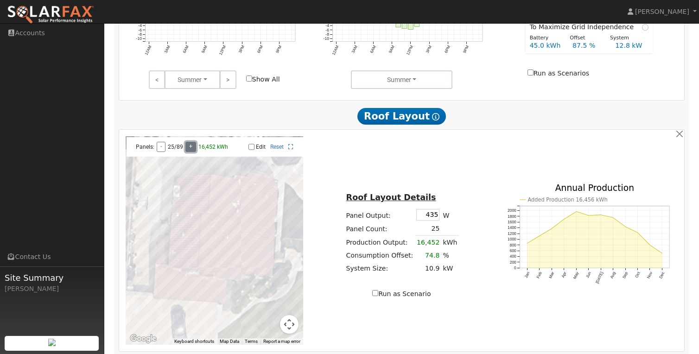
click at [188, 147] on button "+" at bounding box center [191, 147] width 11 height 10
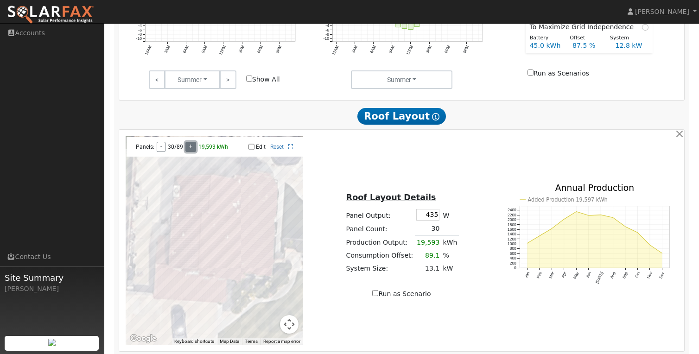
click at [188, 147] on button "+" at bounding box center [191, 147] width 11 height 10
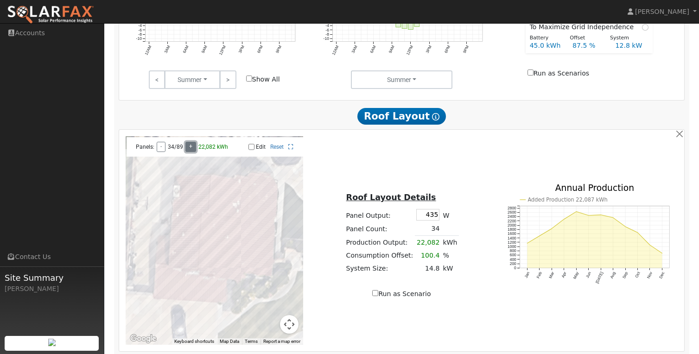
click at [188, 147] on button "+" at bounding box center [191, 147] width 11 height 10
click at [187, 147] on button "+" at bounding box center [191, 147] width 11 height 10
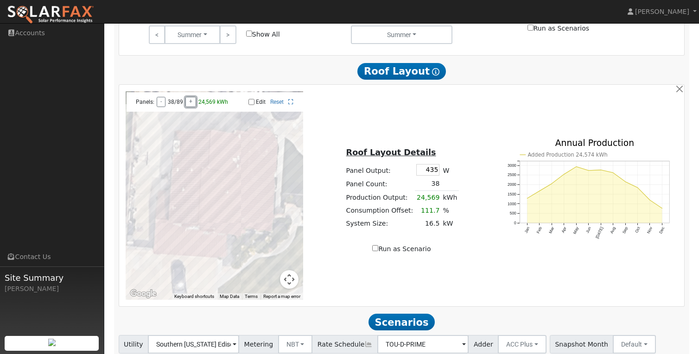
scroll to position [494, 0]
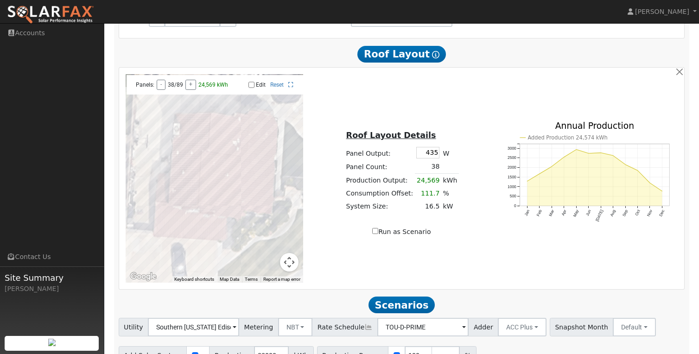
click at [376, 234] on input "Run as Scenario" at bounding box center [375, 231] width 6 height 6
checkbox input "true"
type input "24569"
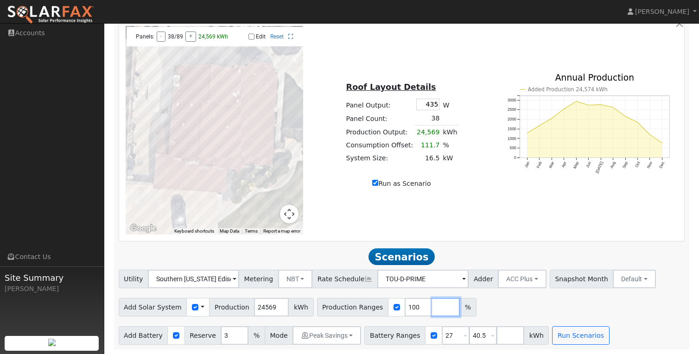
click at [437, 306] on input "number" at bounding box center [446, 307] width 28 height 19
type input "120"
click at [585, 333] on button "Run Scenarios" at bounding box center [580, 336] width 57 height 19
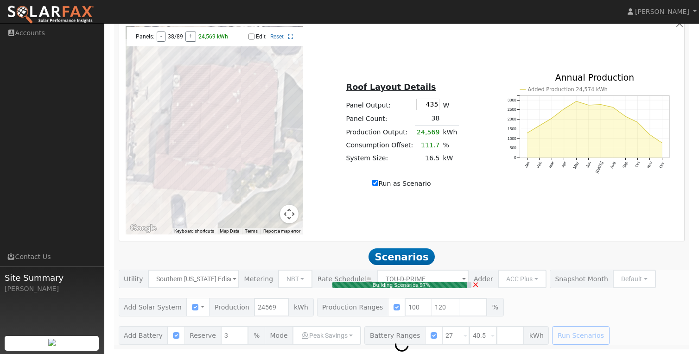
type input "16.5"
type input "$57,750"
type input "$17,325"
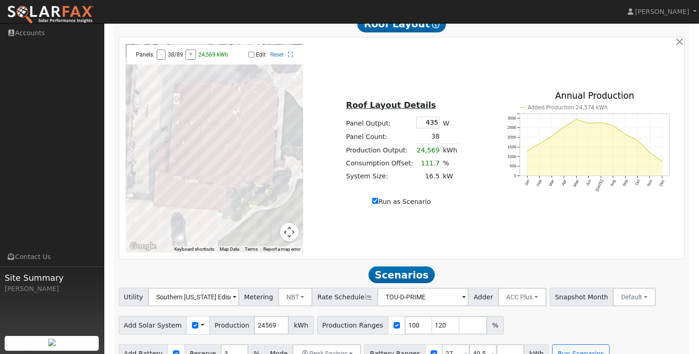
scroll to position [529, 0]
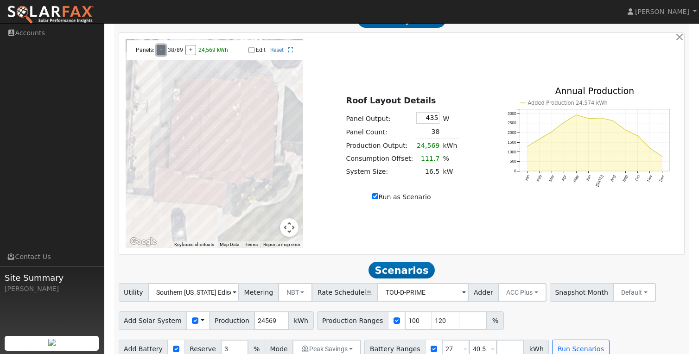
type input "23948"
click at [160, 55] on button "-" at bounding box center [161, 50] width 9 height 10
type input "22703"
click at [160, 55] on button "-" at bounding box center [161, 50] width 9 height 10
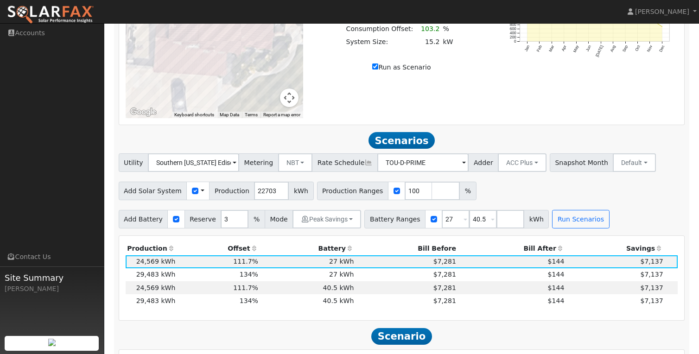
scroll to position [678, 0]
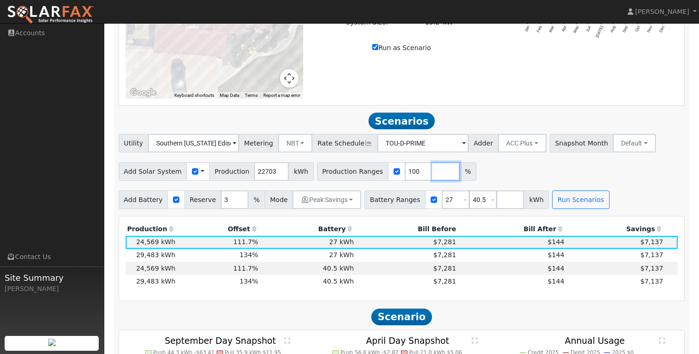
click at [432, 179] on input "number" at bounding box center [446, 171] width 28 height 19
type input "120"
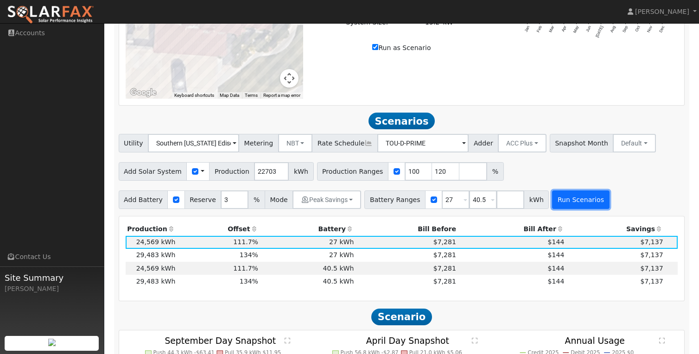
click at [583, 199] on button "Run Scenarios" at bounding box center [580, 200] width 57 height 19
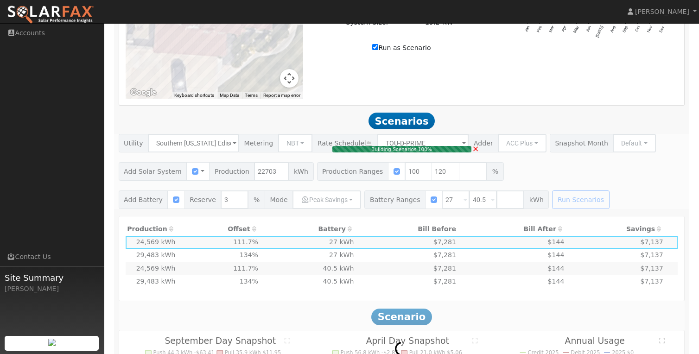
type input "15.2"
type input "$53,200"
type input "$15,960"
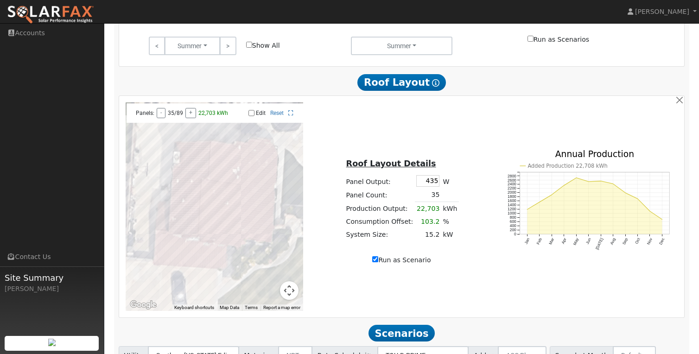
scroll to position [470, 0]
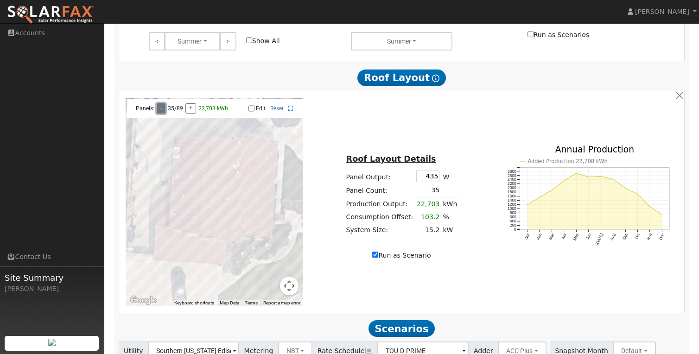
type input "22082"
click at [160, 110] on button "-" at bounding box center [161, 108] width 9 height 10
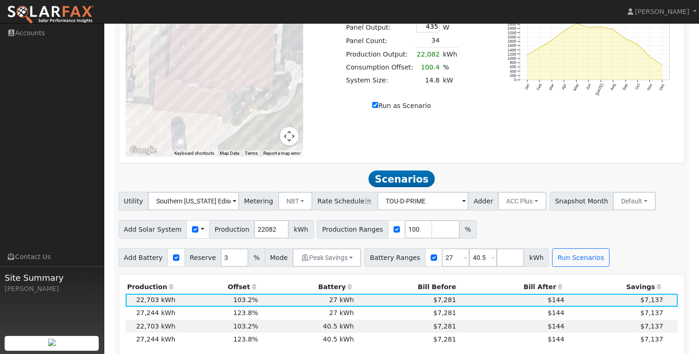
scroll to position [621, 0]
click at [432, 231] on input "number" at bounding box center [446, 229] width 28 height 19
type input "120"
click at [566, 266] on button "Run Scenarios" at bounding box center [580, 257] width 57 height 19
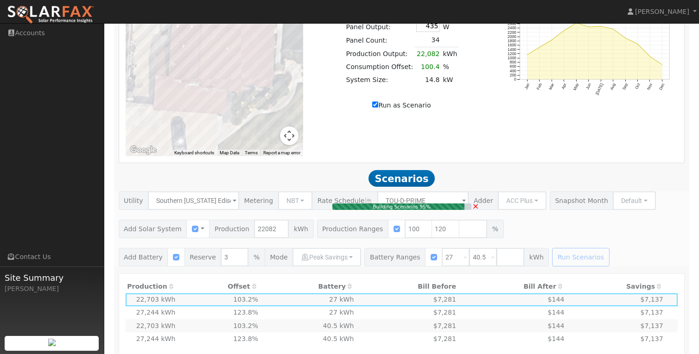
type input "14.8"
type input "$51,800"
type input "$15,540"
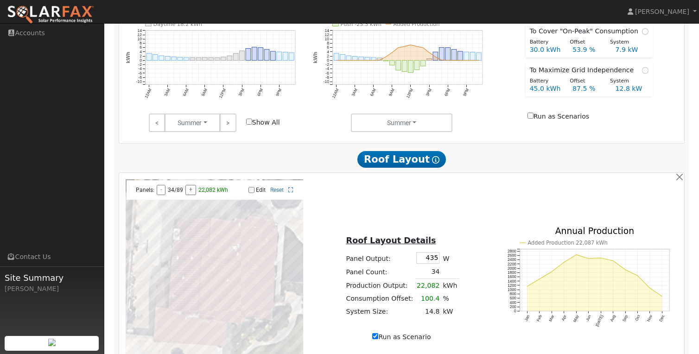
scroll to position [393, 0]
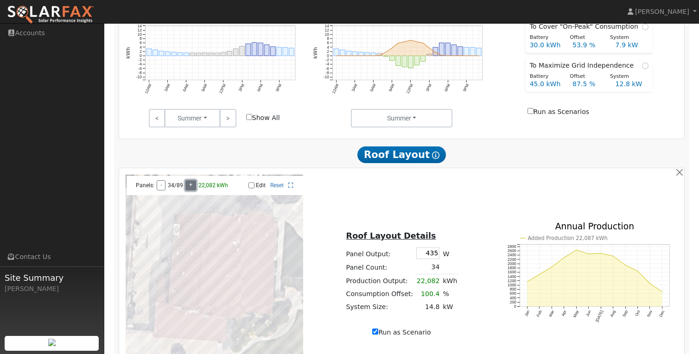
type input "22703"
click at [191, 187] on button "+" at bounding box center [191, 185] width 11 height 10
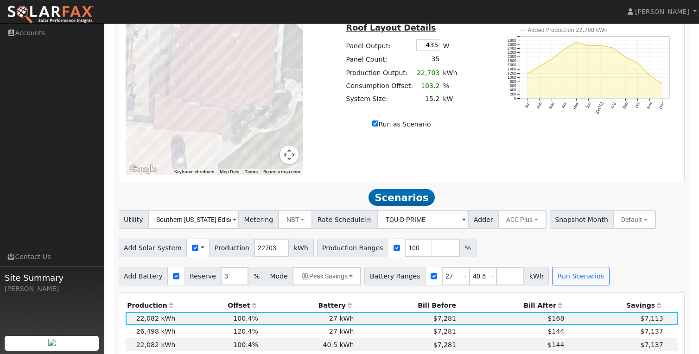
scroll to position [603, 0]
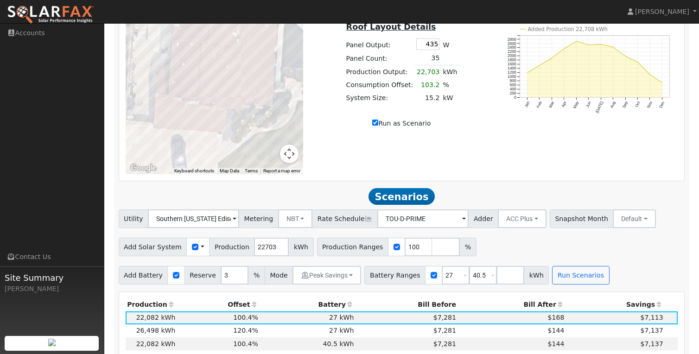
click at [438, 264] on div "Utility Southern California Edison Metering NBT NEM NBT Rate Schedule TOU-D-PRI…" at bounding box center [402, 247] width 577 height 75
click at [432, 252] on input "number" at bounding box center [446, 247] width 28 height 19
type input "120"
click at [571, 281] on button "Run Scenarios" at bounding box center [580, 275] width 57 height 19
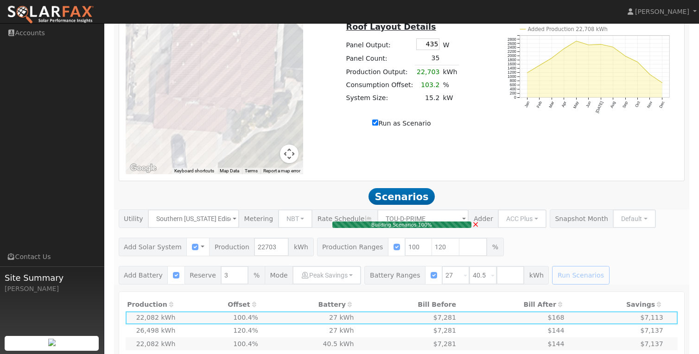
type input "15.2"
type input "$53,200"
type input "$15,960"
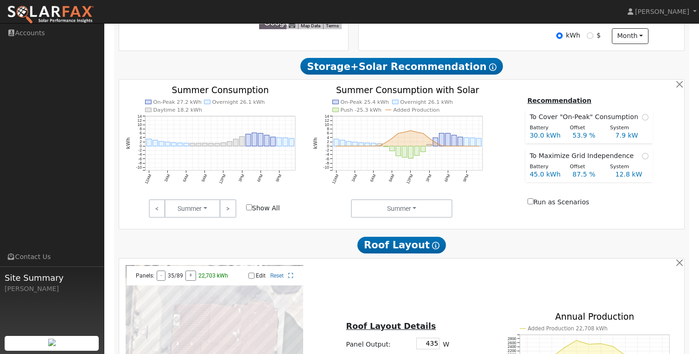
scroll to position [0, 0]
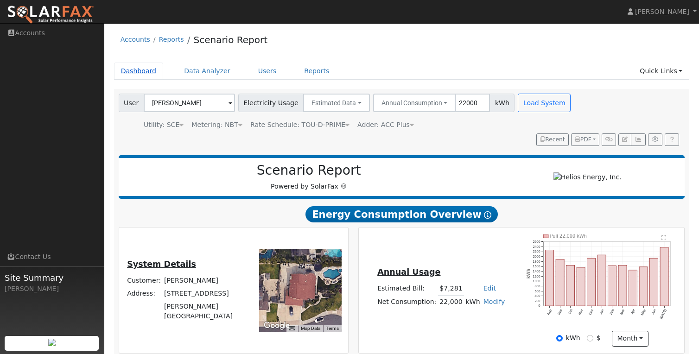
click at [150, 69] on link "Dashboard" at bounding box center [139, 71] width 50 height 17
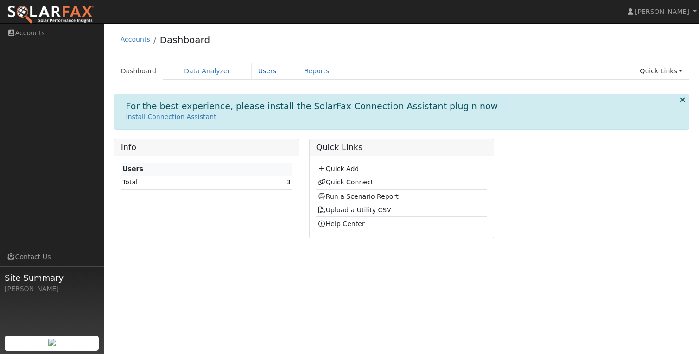
click at [266, 71] on link "Users" at bounding box center [267, 71] width 32 height 17
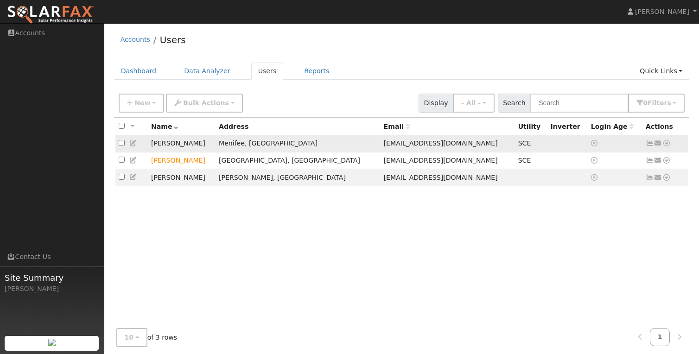
click at [667, 145] on icon at bounding box center [667, 143] width 8 height 6
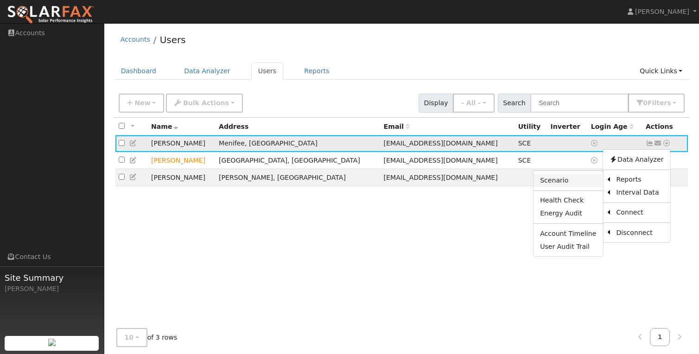
click at [588, 180] on link "Scenario" at bounding box center [568, 180] width 69 height 13
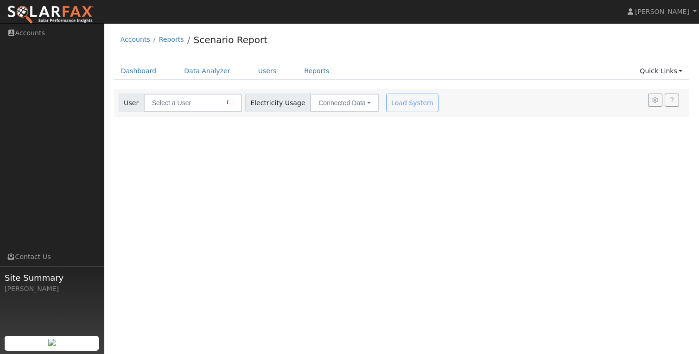
type input "[PERSON_NAME]"
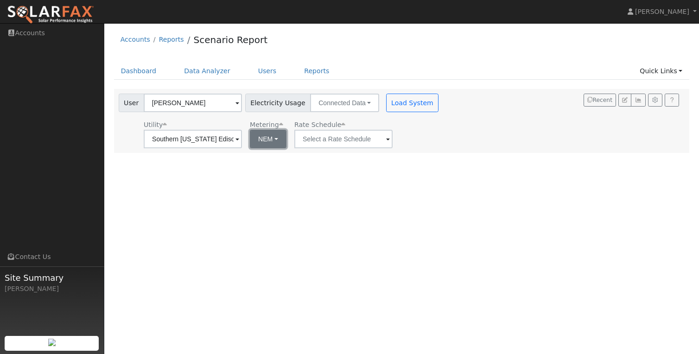
click at [257, 136] on button "NEM" at bounding box center [268, 139] width 37 height 19
click at [267, 170] on link "NBT" at bounding box center [274, 173] width 64 height 13
type input "TOU-D-PRIME"
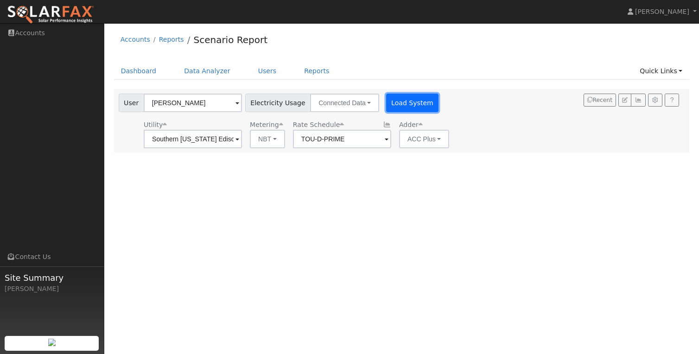
click at [401, 109] on button "Load System" at bounding box center [412, 103] width 53 height 19
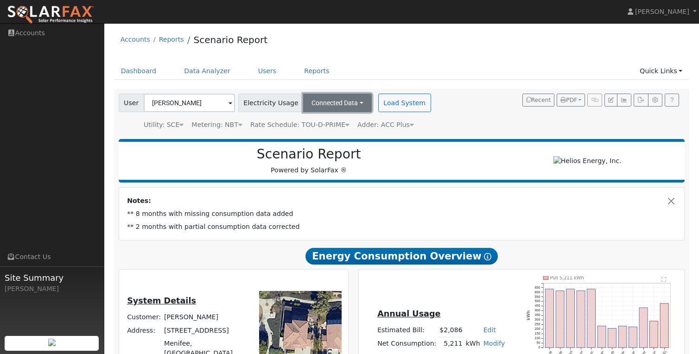
click at [347, 104] on button "Connected Data" at bounding box center [337, 103] width 69 height 19
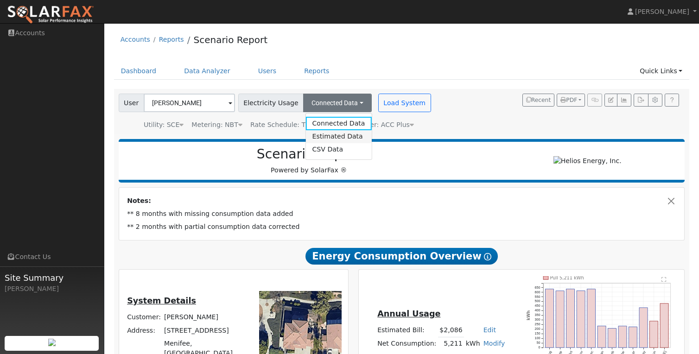
click at [330, 135] on link "Estimated Data" at bounding box center [339, 136] width 66 height 13
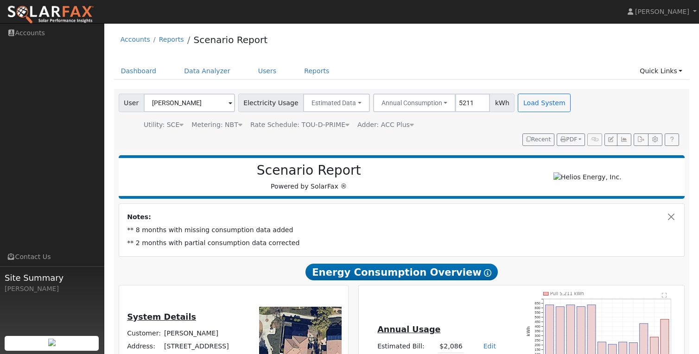
click at [461, 102] on input "5211" at bounding box center [472, 103] width 35 height 19
type input "9500"
click at [535, 111] on button "Load System" at bounding box center [544, 103] width 53 height 19
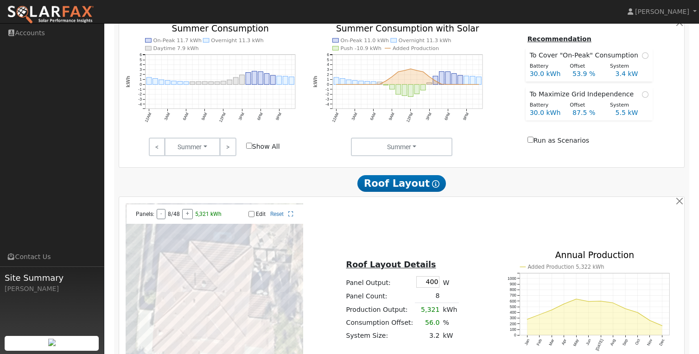
scroll to position [463, 0]
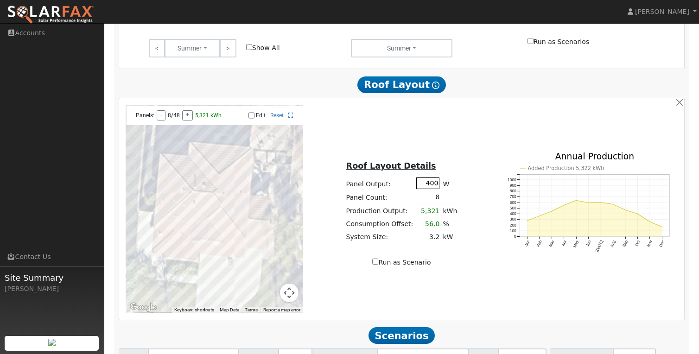
click at [423, 187] on input "400" at bounding box center [428, 184] width 23 height 12
type input "435"
click at [184, 119] on button "+" at bounding box center [187, 115] width 11 height 10
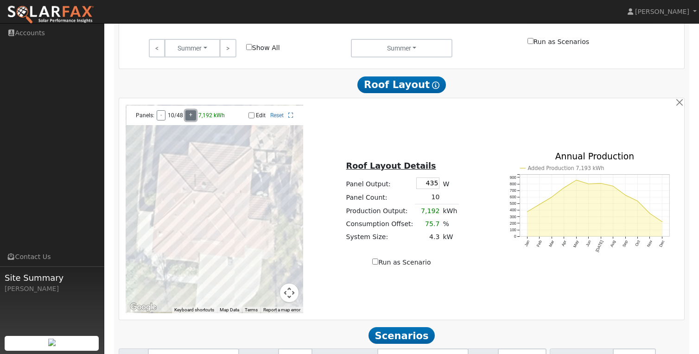
click at [184, 119] on div "Panels: - 10/48 + 7,192 kWh" at bounding box center [177, 115] width 93 height 10
click at [184, 119] on div "Panels: - 11/48 + 7,876 kWh" at bounding box center [177, 115] width 93 height 10
click at [184, 119] on div "Panels: - 13/48 + 9,246 kWh" at bounding box center [177, 115] width 93 height 10
click at [163, 121] on button "-" at bounding box center [161, 115] width 9 height 10
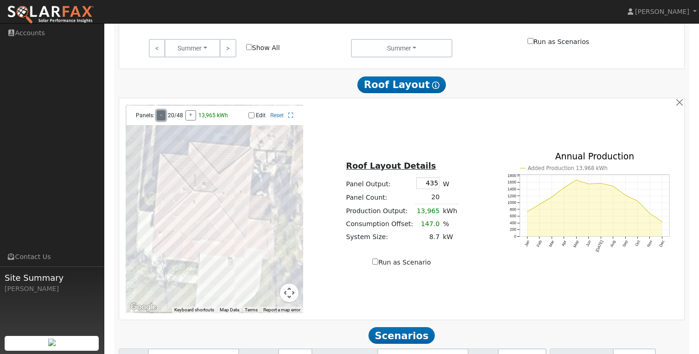
click at [163, 121] on button "-" at bounding box center [161, 115] width 9 height 10
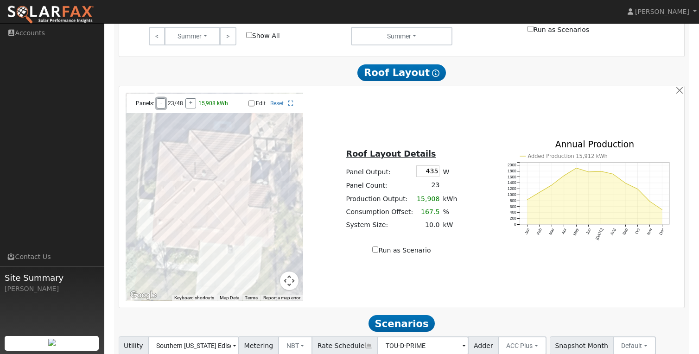
scroll to position [480, 0]
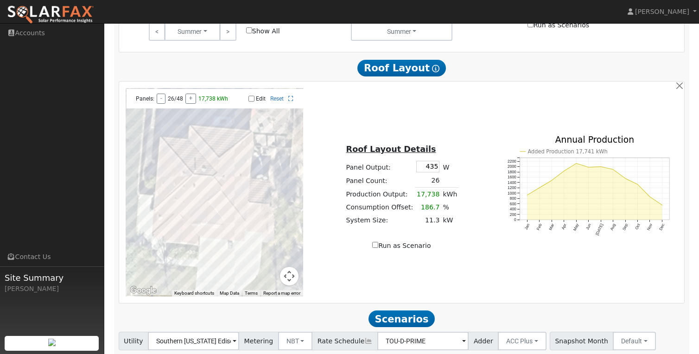
click at [376, 248] on input "Run as Scenario" at bounding box center [375, 245] width 6 height 6
checkbox input "true"
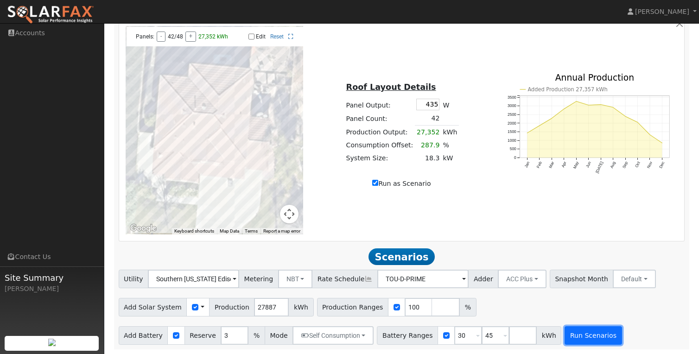
click at [590, 335] on button "Run Scenarios" at bounding box center [593, 336] width 57 height 19
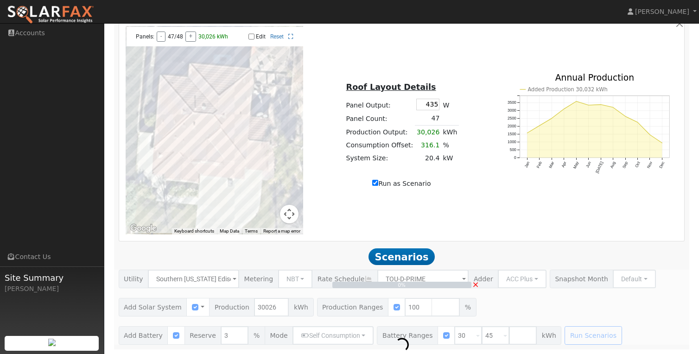
type input "30542"
type input "20.9"
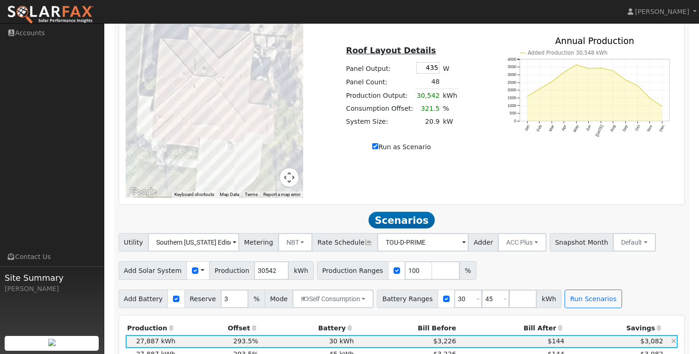
scroll to position [482, 0]
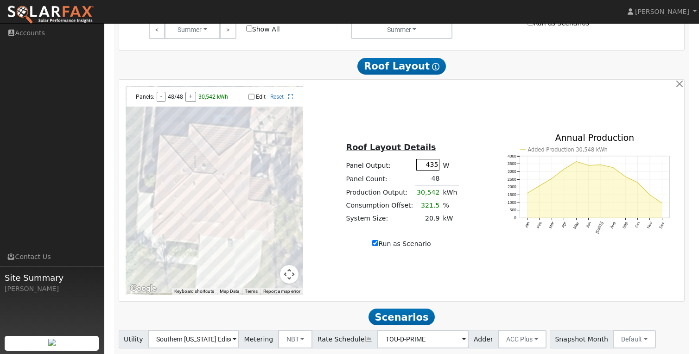
click at [429, 167] on input "435" at bounding box center [428, 165] width 23 height 12
click at [160, 102] on button "-" at bounding box center [161, 97] width 9 height 10
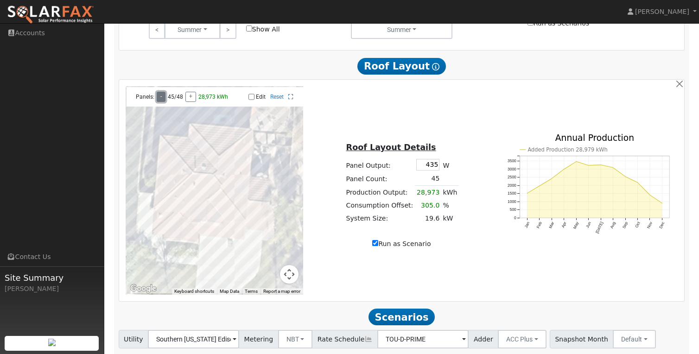
click at [160, 102] on button "-" at bounding box center [161, 97] width 9 height 10
click at [160, 101] on button "-" at bounding box center [161, 97] width 9 height 10
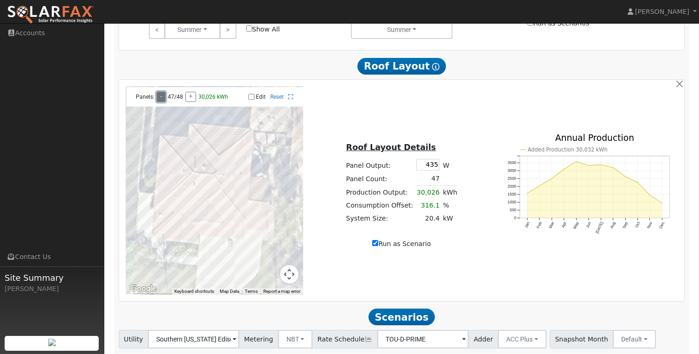
click at [160, 101] on button "-" at bounding box center [161, 97] width 9 height 10
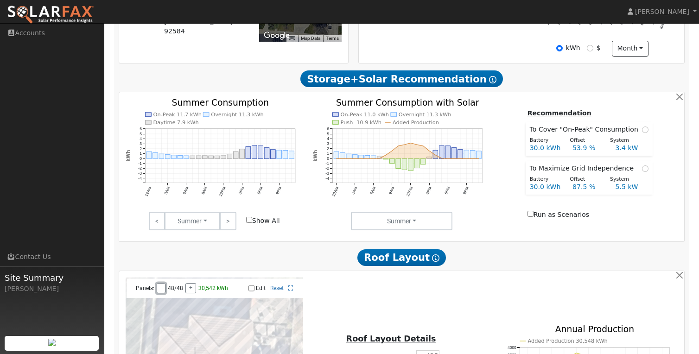
scroll to position [423, 0]
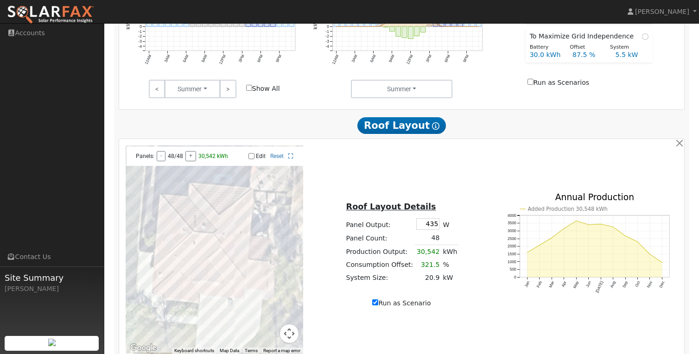
click at [166, 160] on div "Panels: - 48/48 + 30,542 kWh" at bounding box center [177, 156] width 93 height 10
click at [193, 160] on button "+" at bounding box center [191, 156] width 11 height 10
click at [158, 161] on button "-" at bounding box center [161, 156] width 9 height 10
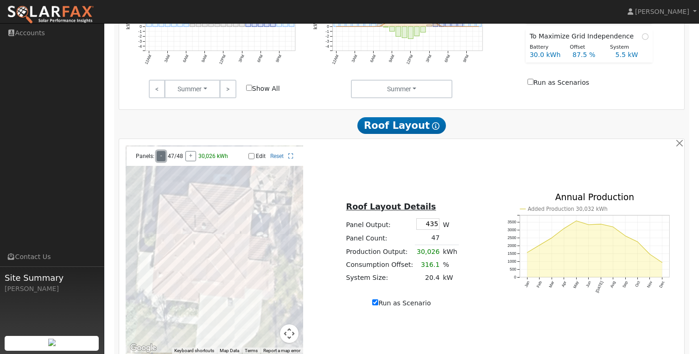
click at [158, 161] on button "-" at bounding box center [161, 156] width 9 height 10
type input "30542"
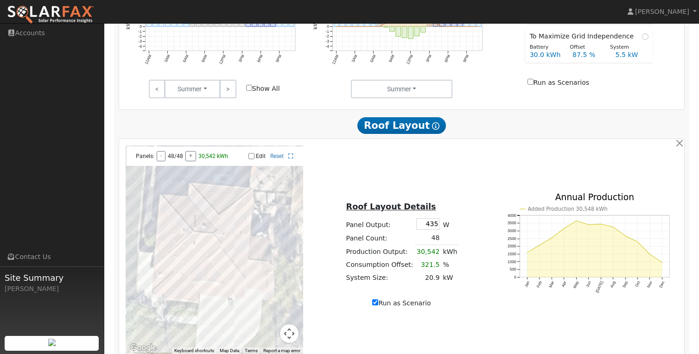
click at [433, 250] on td "30,542" at bounding box center [428, 251] width 26 height 13
click at [431, 255] on td "30,542" at bounding box center [428, 251] width 26 height 13
click at [431, 240] on td "48" at bounding box center [428, 238] width 26 height 13
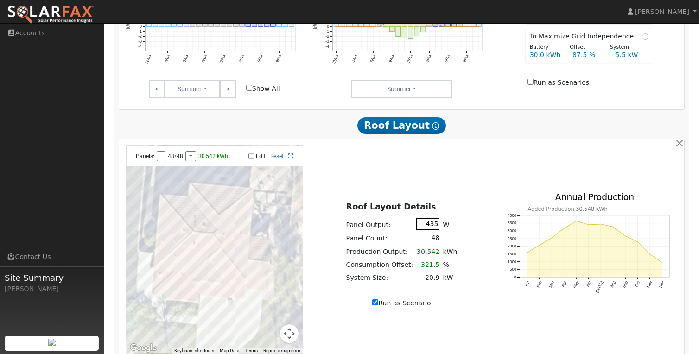
click at [430, 230] on input "435" at bounding box center [428, 224] width 23 height 12
type input "350"
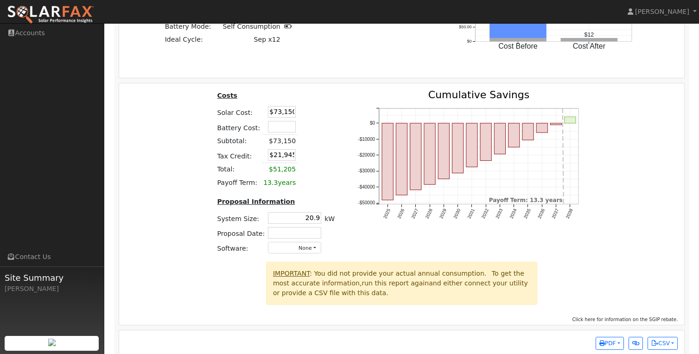
scroll to position [1226, 0]
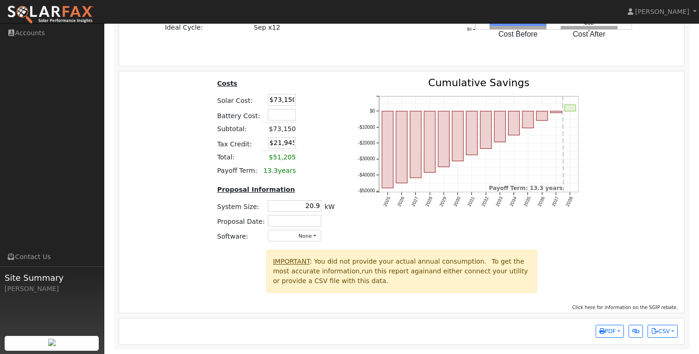
type input "24574"
